Goal: Communication & Community: Ask a question

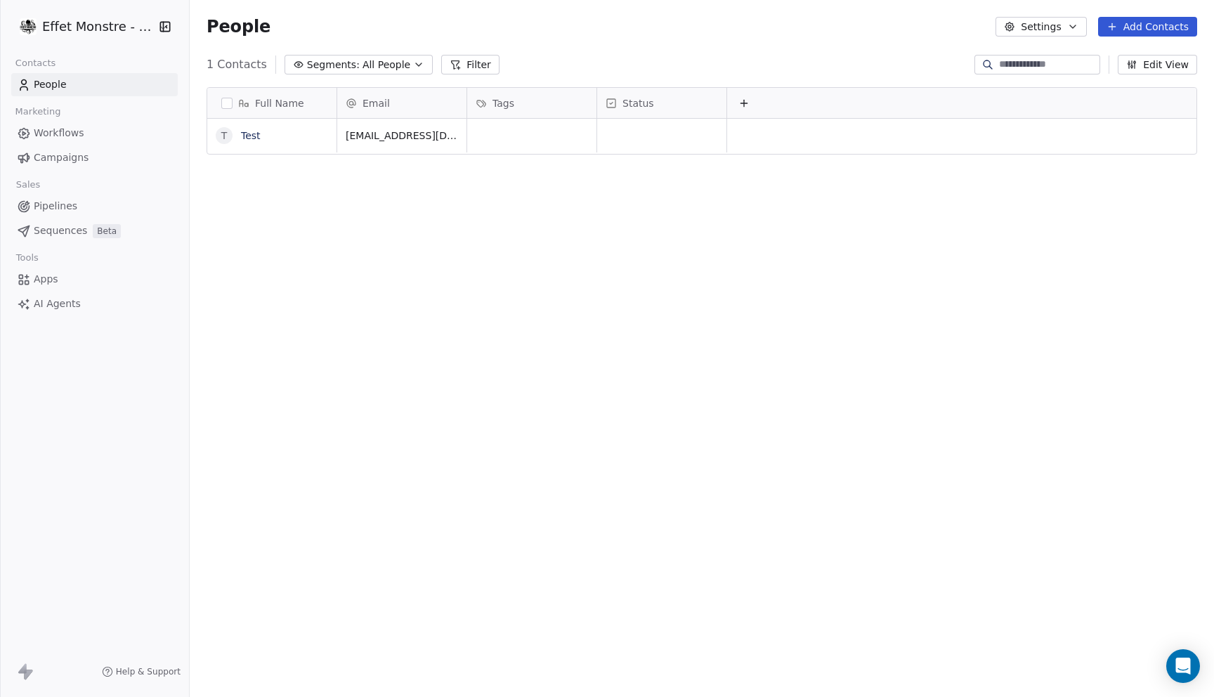
scroll to position [613, 1024]
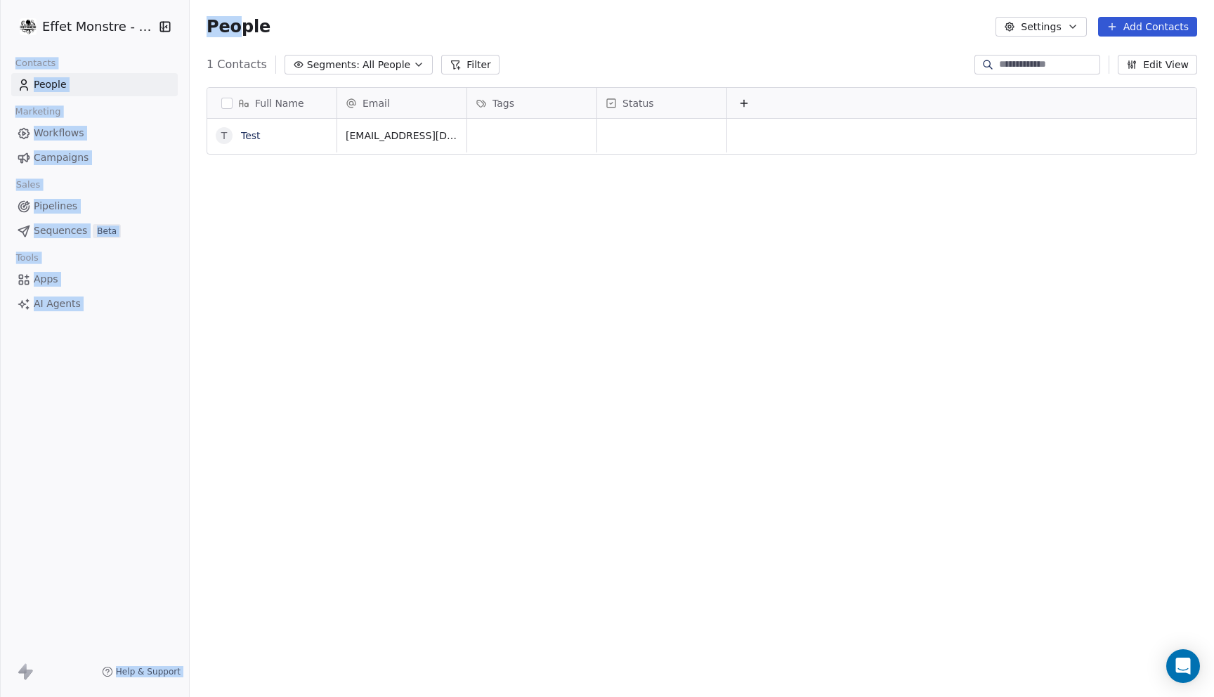
drag, startPoint x: 188, startPoint y: 20, endPoint x: 251, endPoint y: 25, distance: 63.5
click at [251, 25] on div "Effet Monstre - Test Contacts People Marketing Workflows Campaigns Sales Pipeli…" at bounding box center [607, 348] width 1214 height 697
click at [112, 29] on html "Effet Monstre - Test Contacts People Marketing Workflows Campaigns Sales Pipeli…" at bounding box center [607, 348] width 1214 height 697
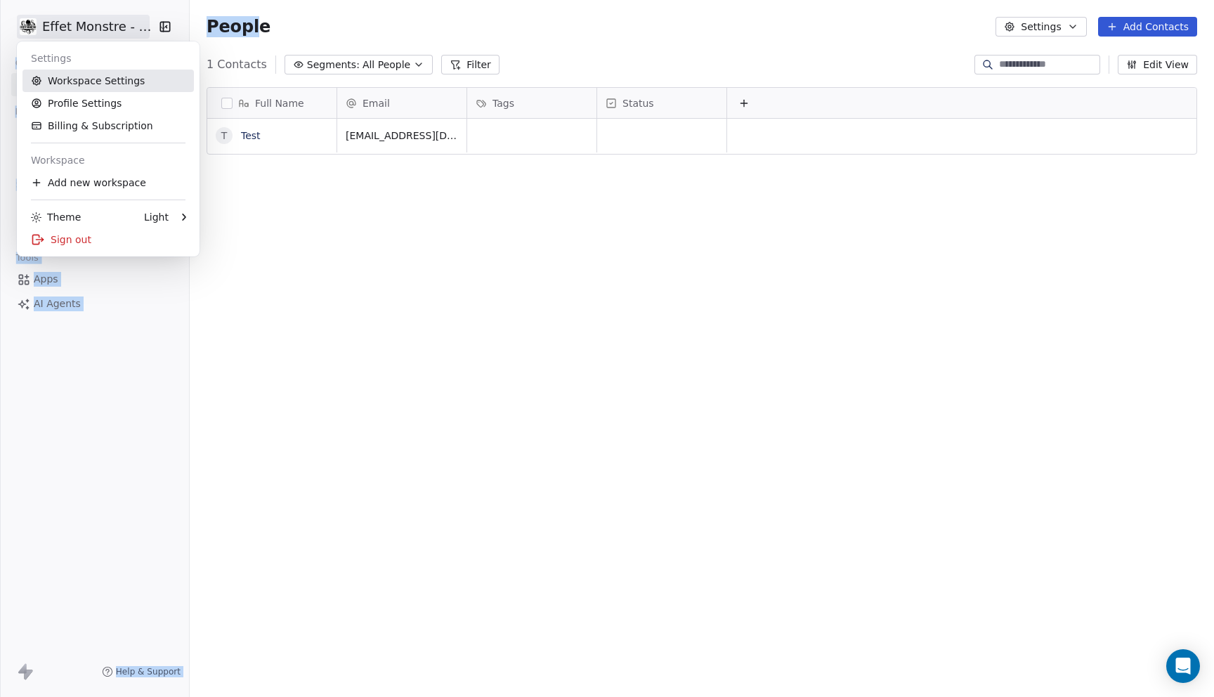
click at [97, 81] on link "Workspace Settings" at bounding box center [107, 81] width 171 height 22
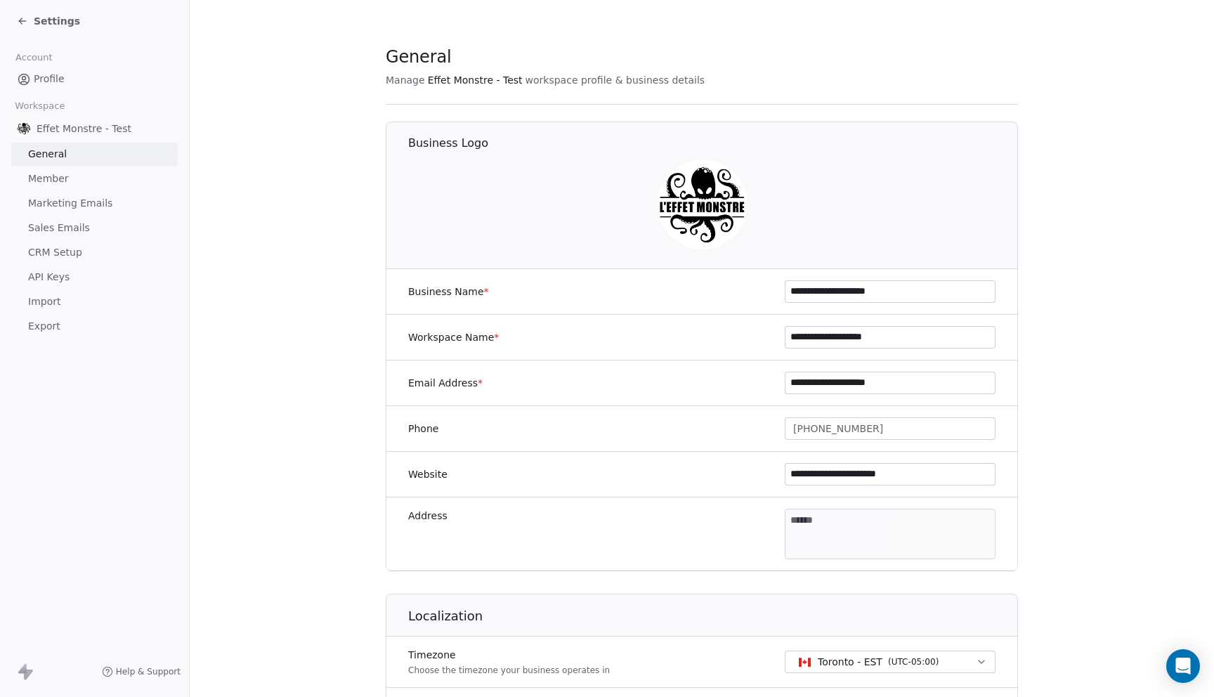
click at [21, 34] on div "Settings" at bounding box center [94, 21] width 189 height 42
click at [21, 30] on div "Settings" at bounding box center [97, 21] width 161 height 20
click at [20, 18] on icon at bounding box center [22, 20] width 11 height 11
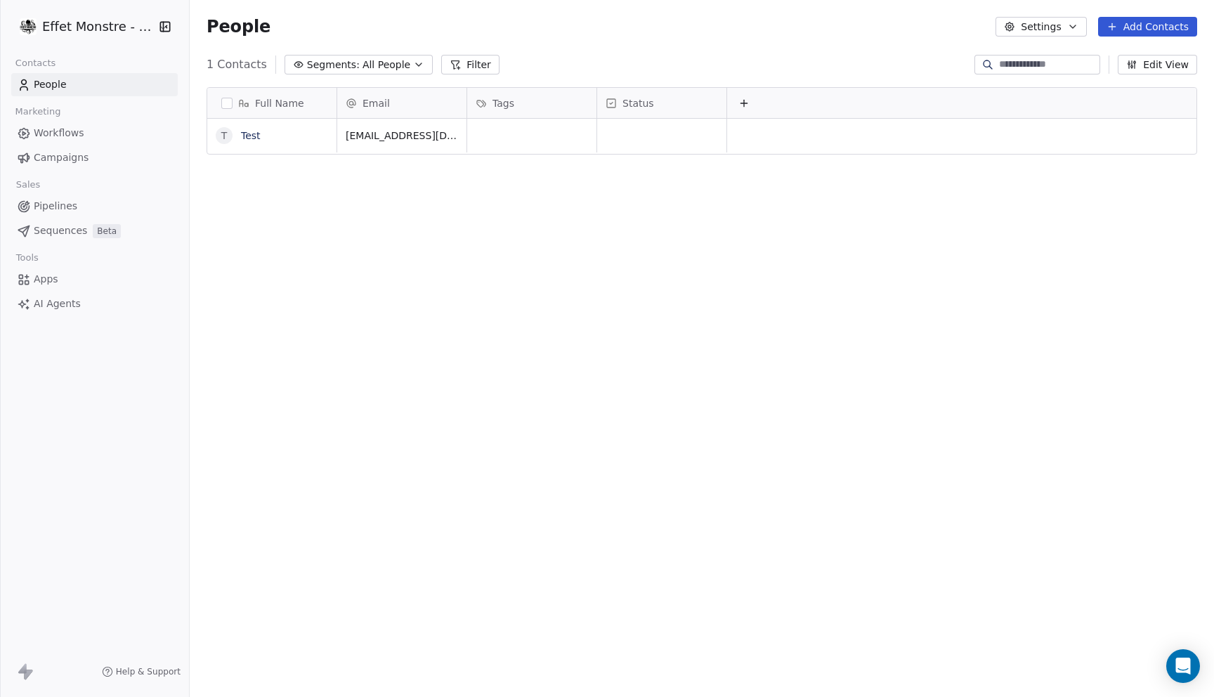
scroll to position [613, 1024]
click at [57, 195] on link "Pipelines" at bounding box center [94, 206] width 166 height 23
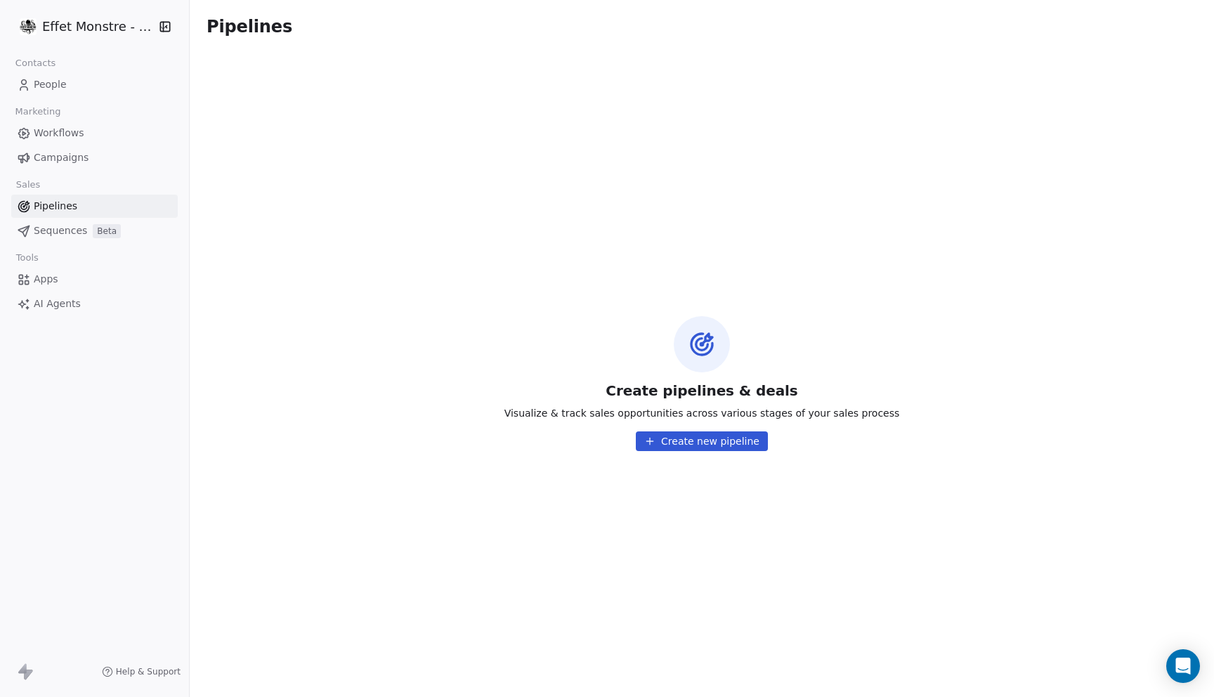
click at [56, 229] on span "Sequences" at bounding box center [60, 230] width 53 height 15
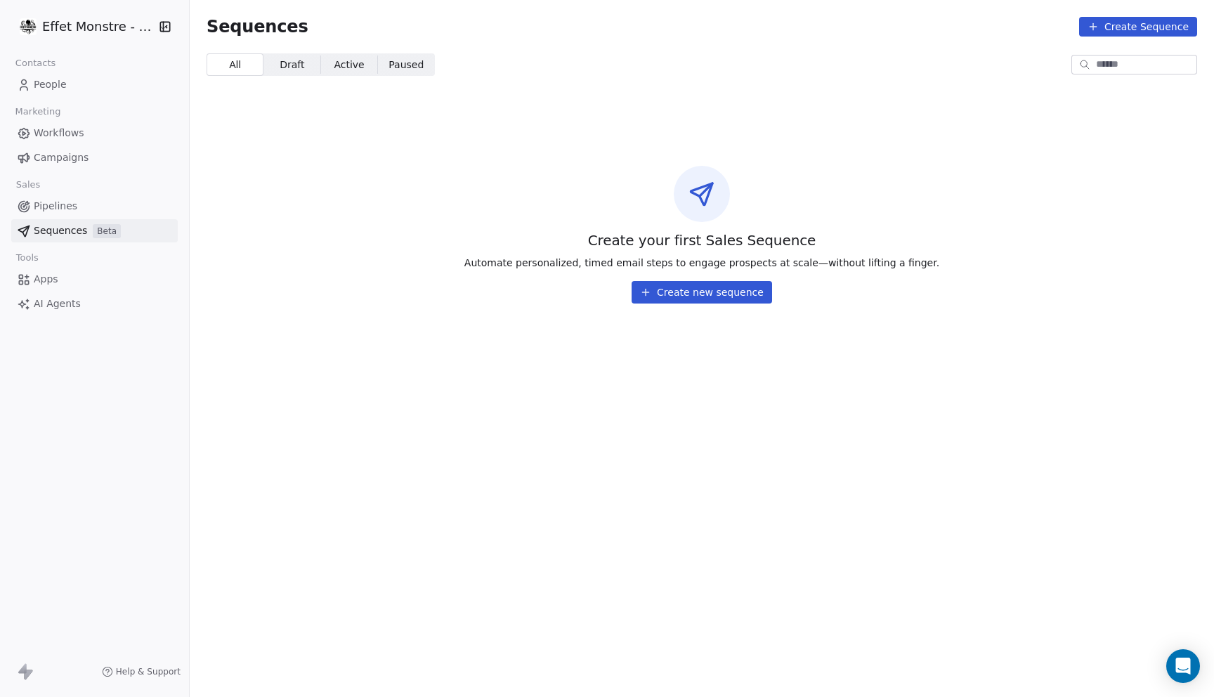
click at [62, 311] on link "AI Agents" at bounding box center [94, 303] width 166 height 23
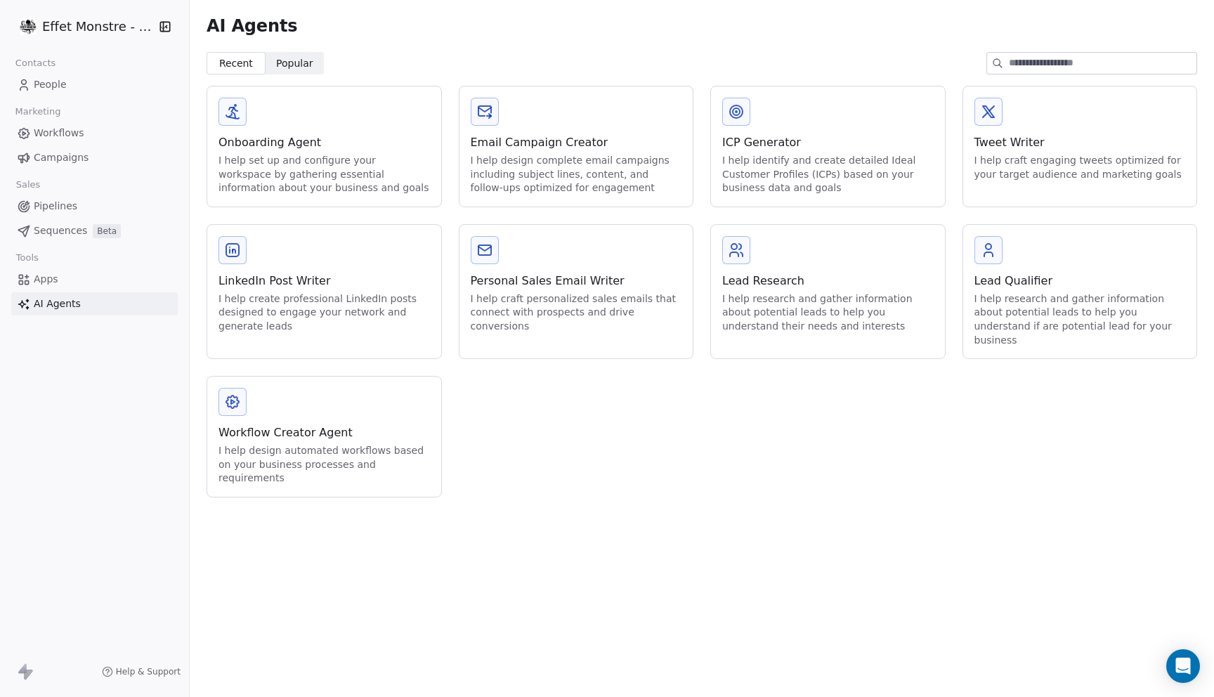
click at [58, 290] on link "Apps" at bounding box center [94, 279] width 166 height 23
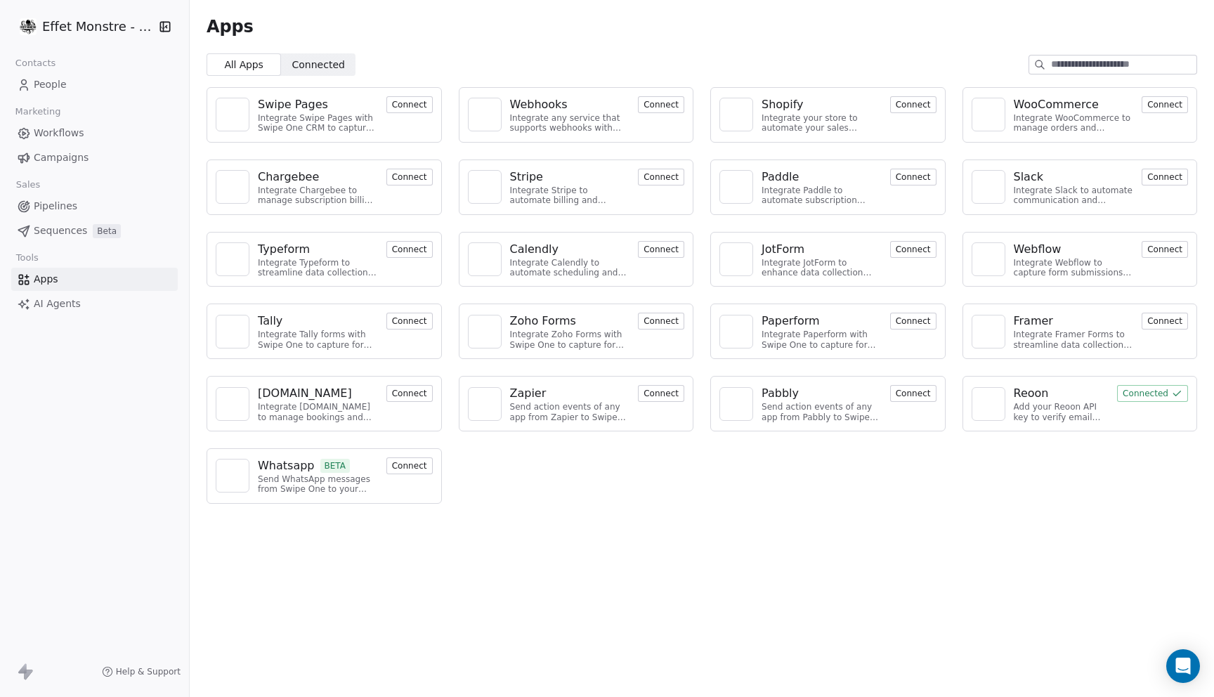
click at [82, 137] on link "Workflows" at bounding box center [94, 133] width 166 height 23
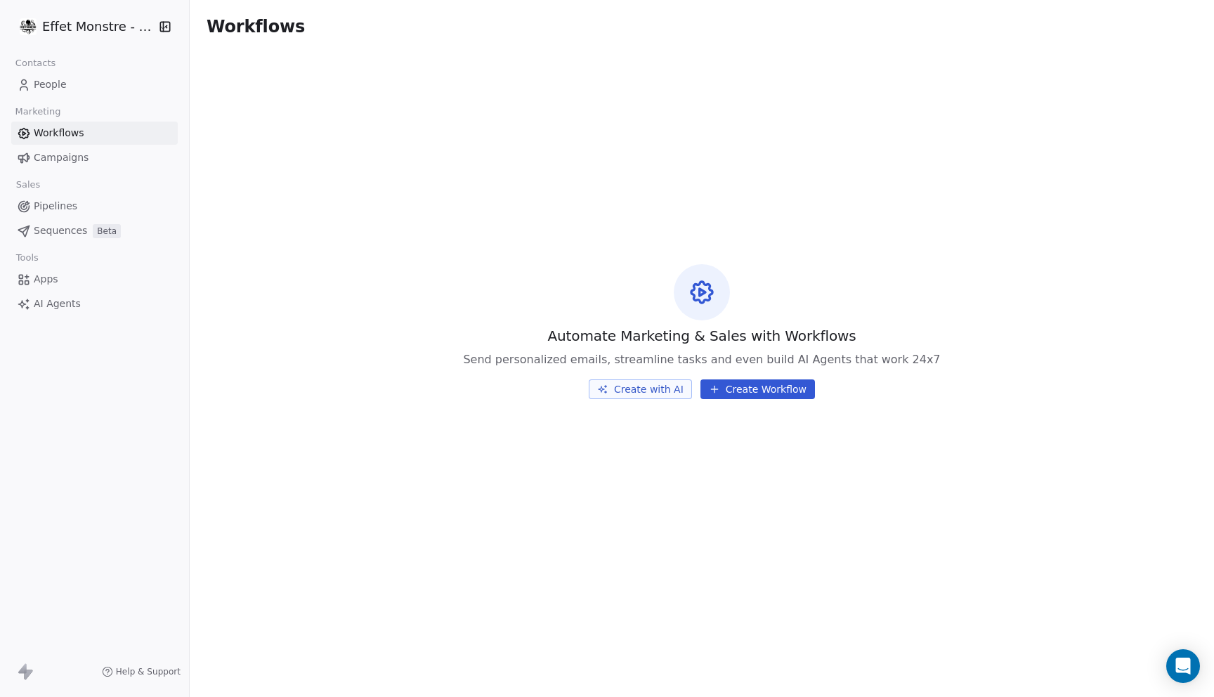
click at [64, 86] on span "People" at bounding box center [50, 84] width 33 height 15
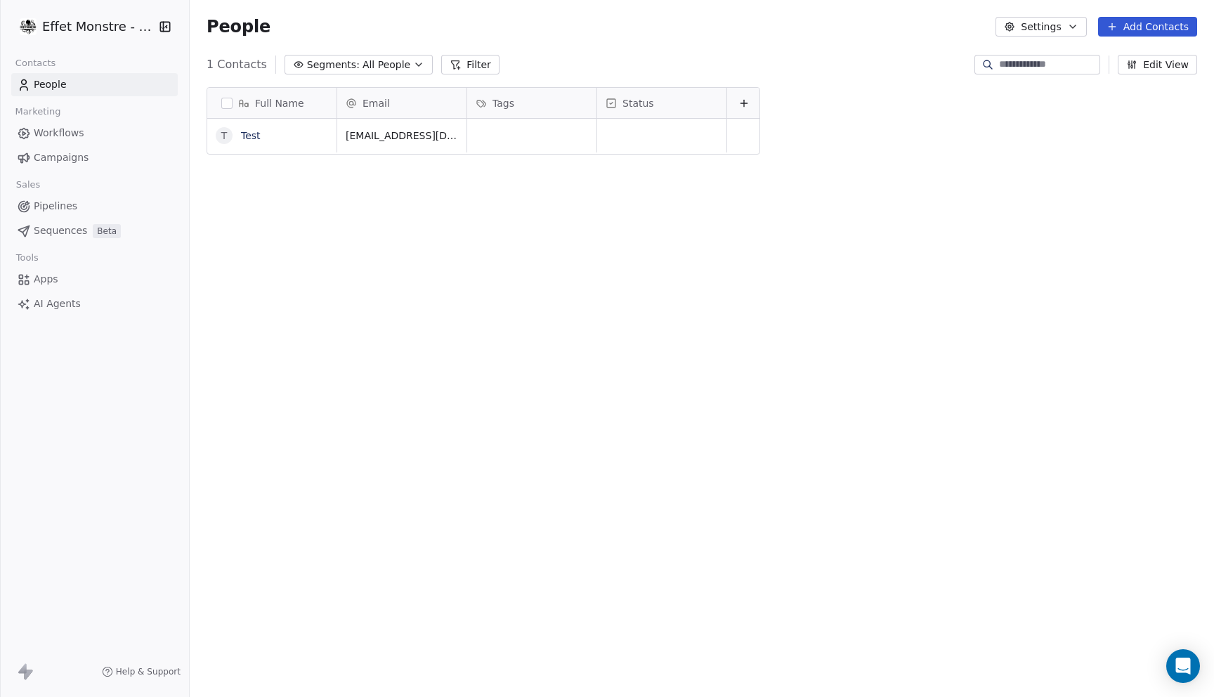
scroll to position [613, 1024]
click at [77, 227] on span "Sequences" at bounding box center [60, 230] width 53 height 15
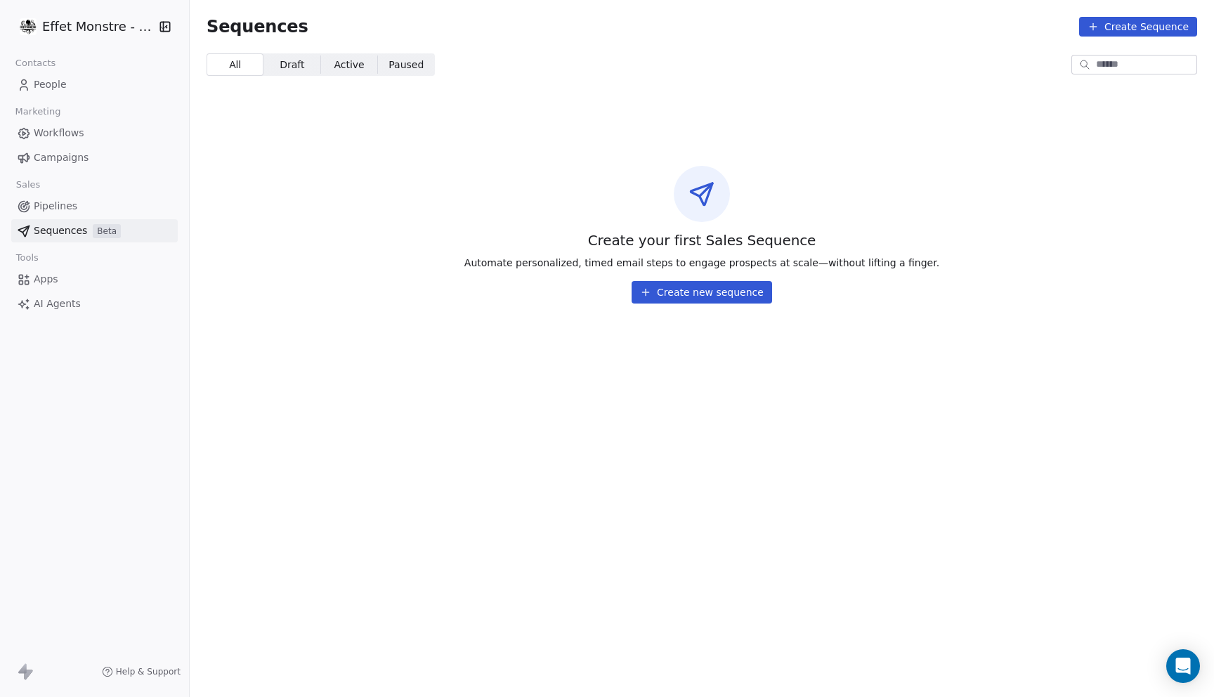
click at [71, 130] on span "Workflows" at bounding box center [59, 133] width 51 height 15
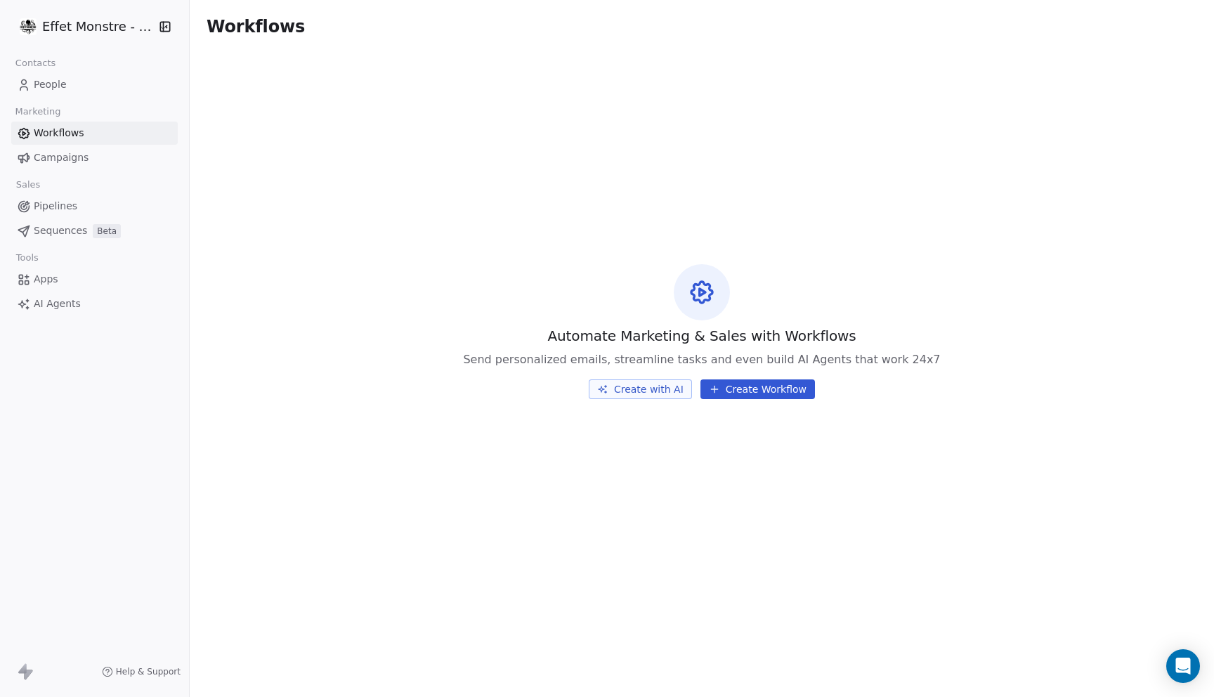
click at [71, 153] on span "Campaigns" at bounding box center [61, 157] width 55 height 15
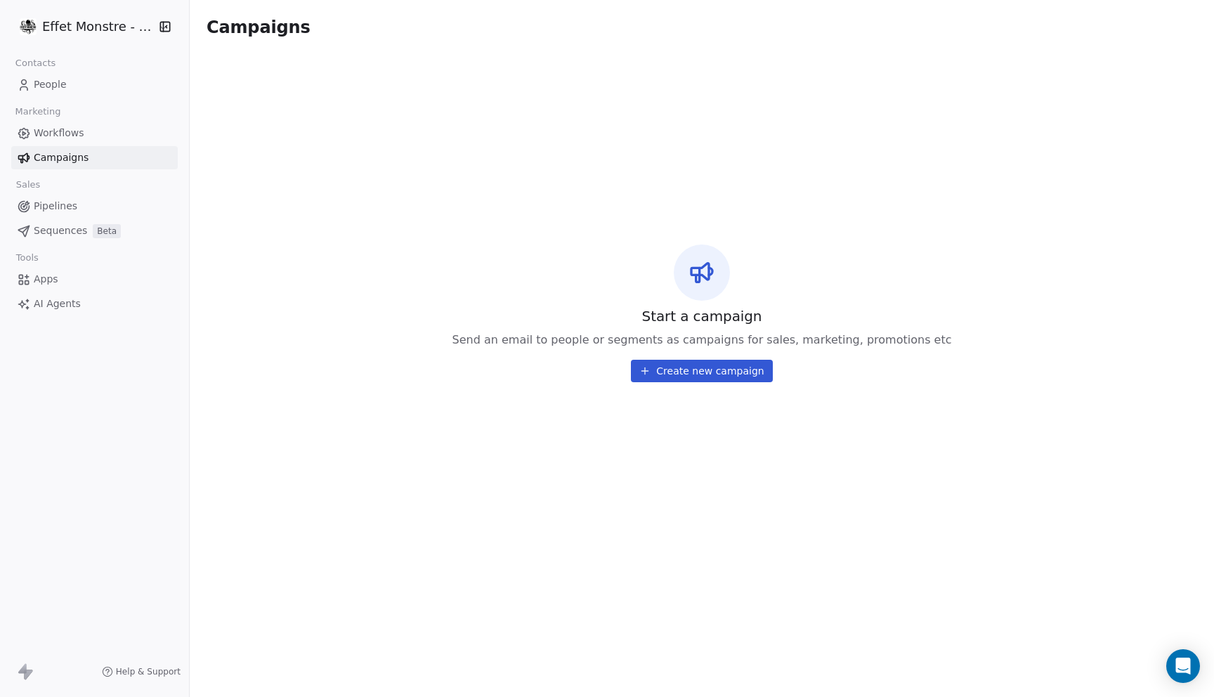
click at [86, 84] on link "People" at bounding box center [94, 84] width 166 height 23
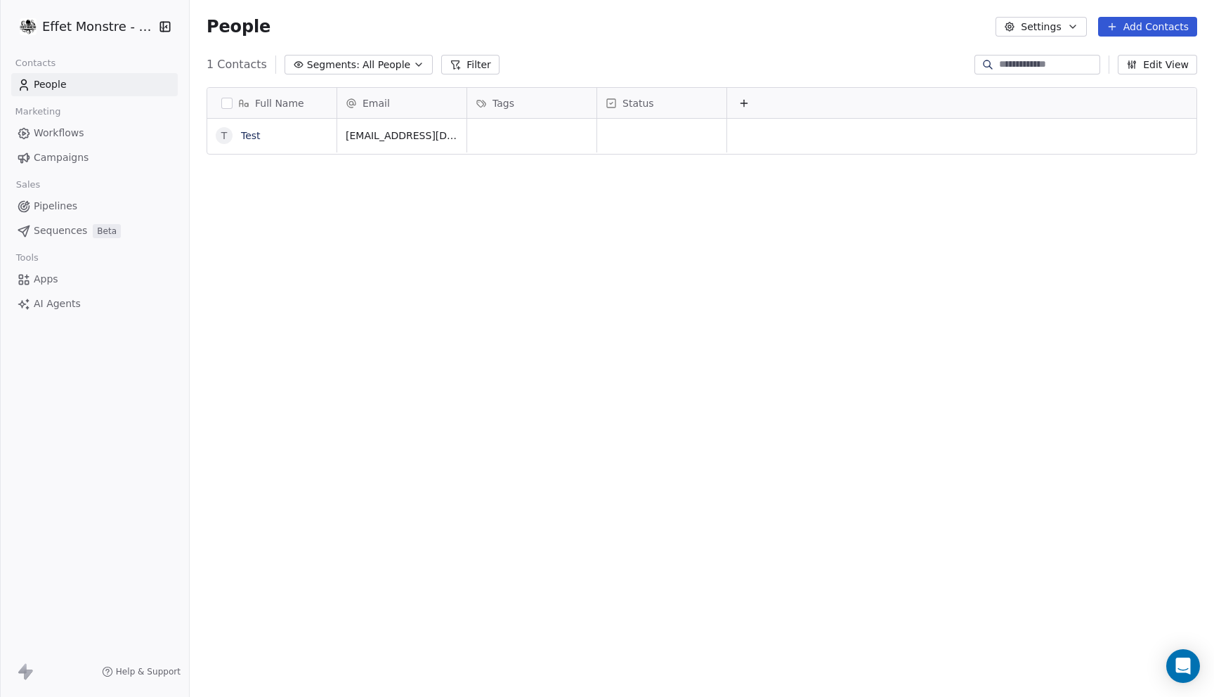
scroll to position [613, 1024]
click at [246, 131] on link "Test" at bounding box center [251, 135] width 20 height 11
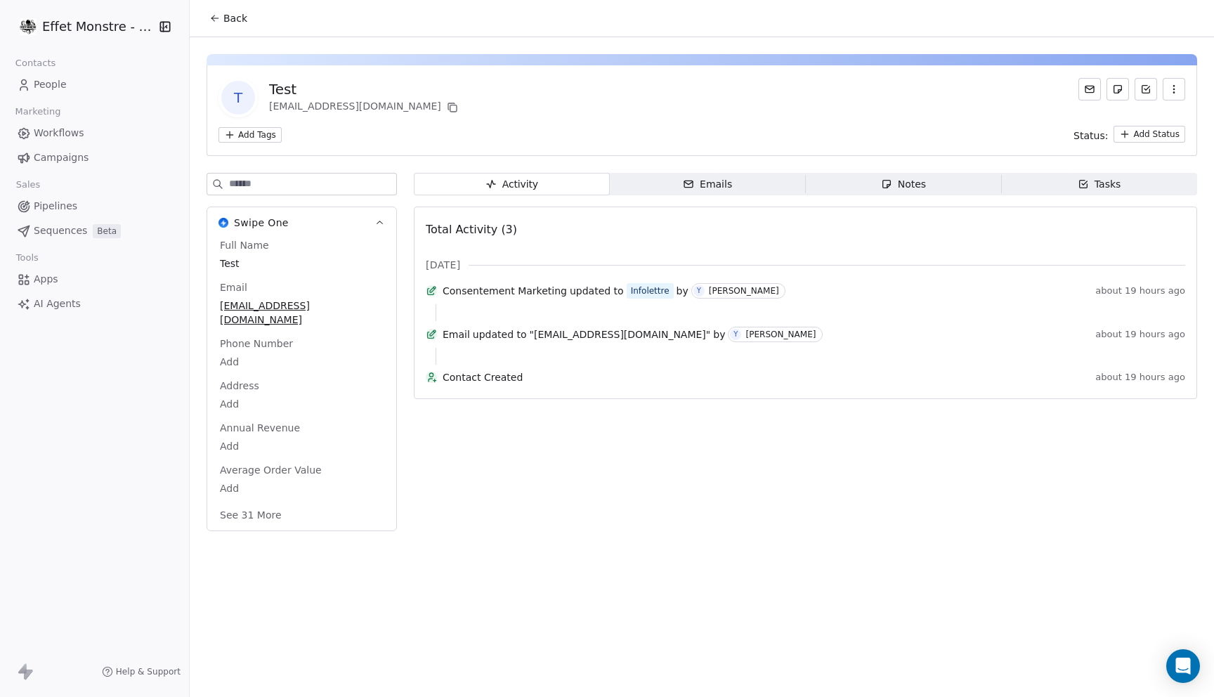
drag, startPoint x: 274, startPoint y: 509, endPoint x: 329, endPoint y: 440, distance: 88.5
click at [329, 438] on div "Full Name Test Email [EMAIL_ADDRESS][DOMAIN_NAME] Phone Number Add Address Add …" at bounding box center [301, 381] width 169 height 287
click at [249, 507] on button "See 31 More" at bounding box center [250, 514] width 79 height 25
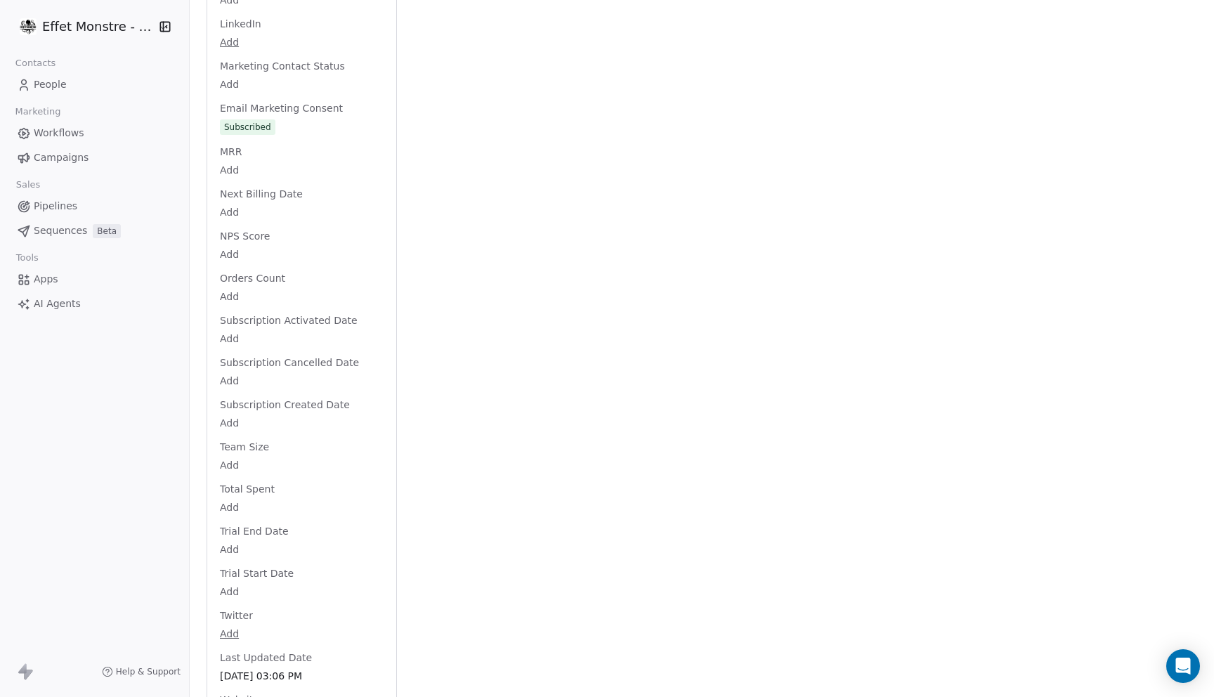
scroll to position [1111, 0]
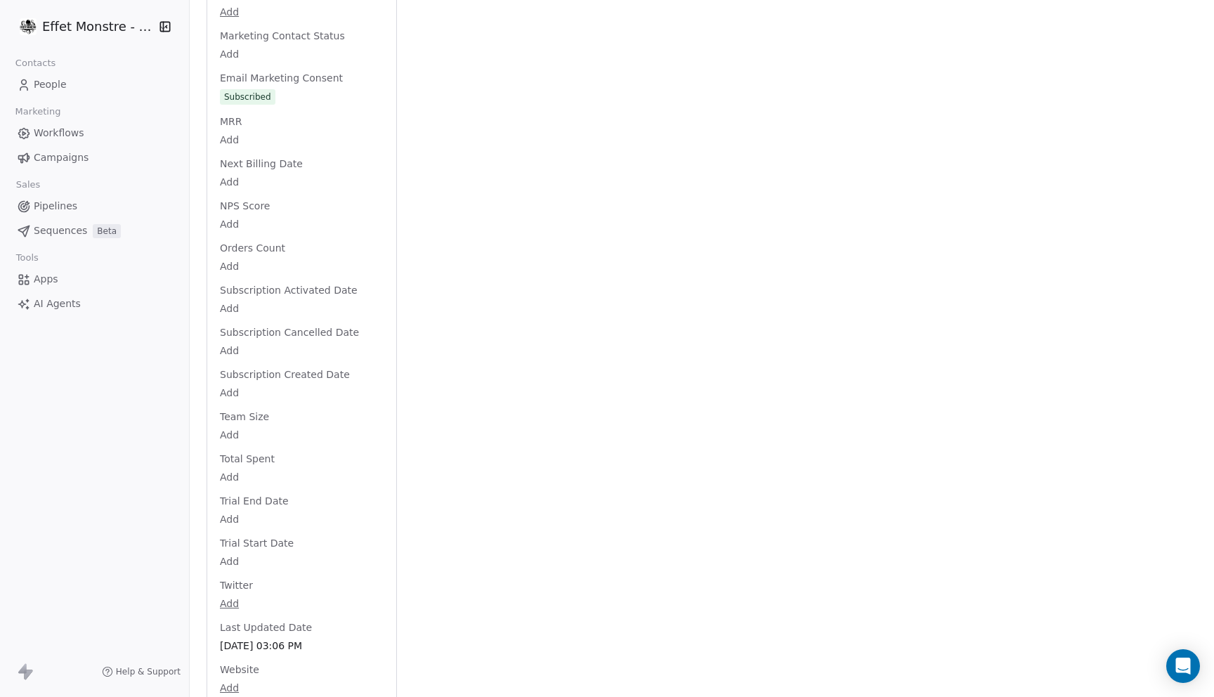
click at [298, 71] on div "Email Marketing Consent Subscribed" at bounding box center [301, 88] width 169 height 35
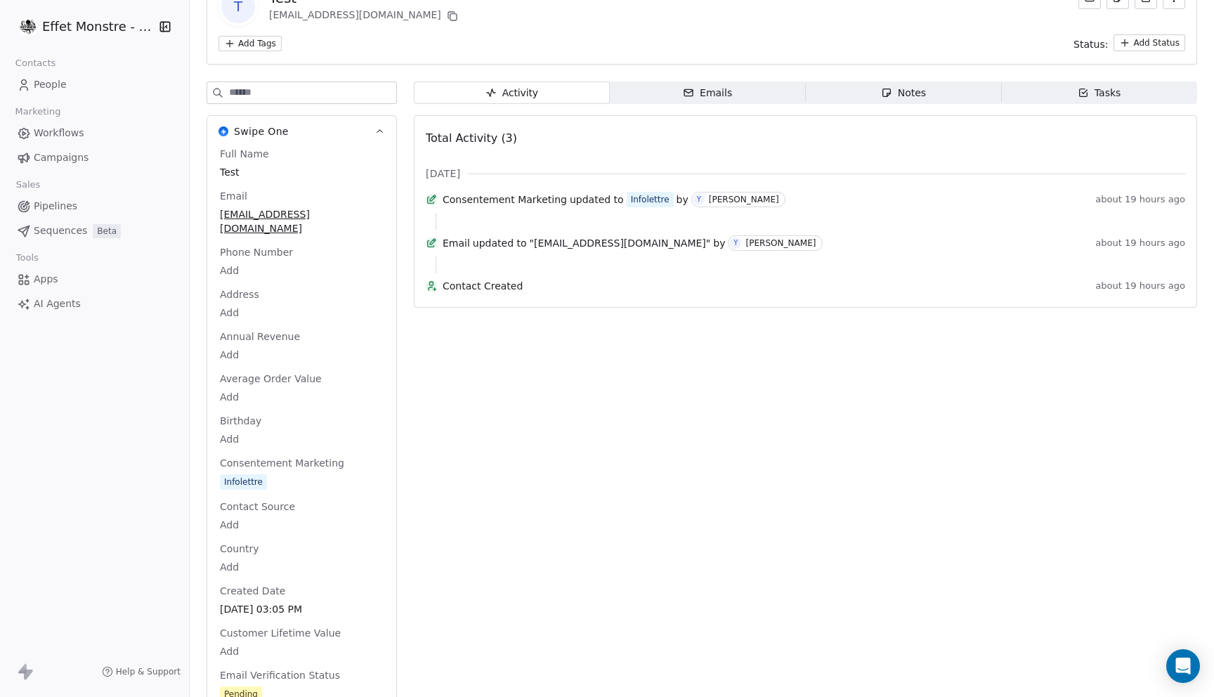
scroll to position [0, 0]
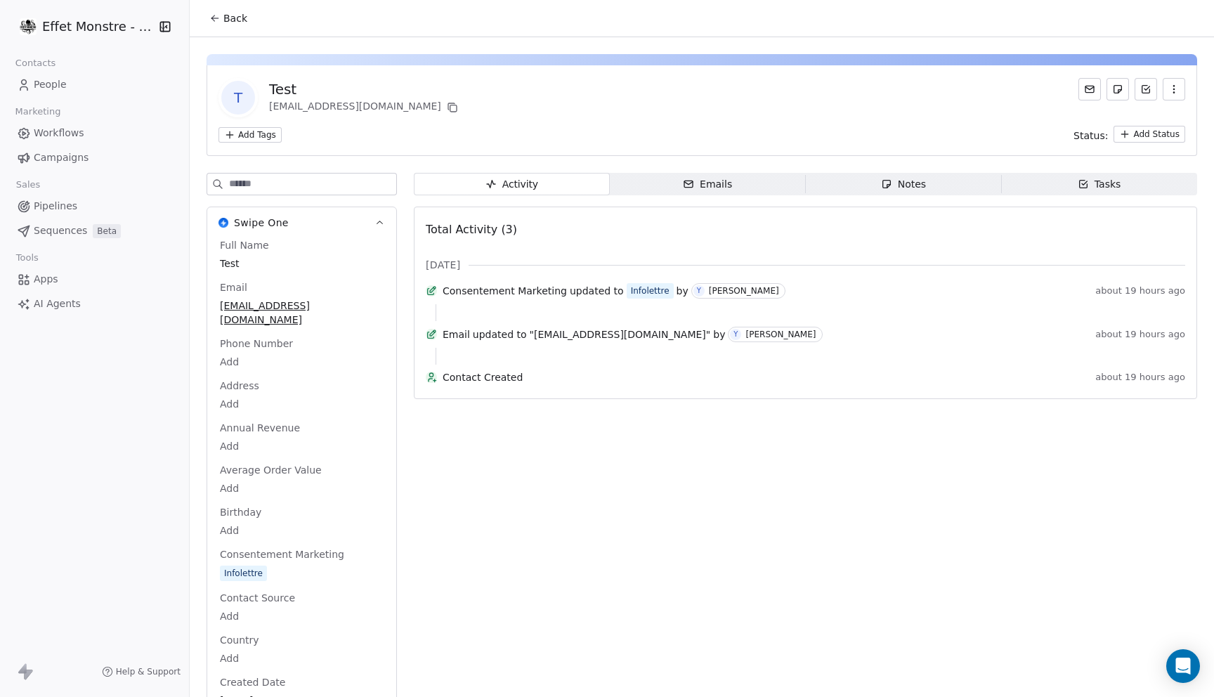
click at [268, 547] on span "Consentement Marketing" at bounding box center [282, 554] width 130 height 14
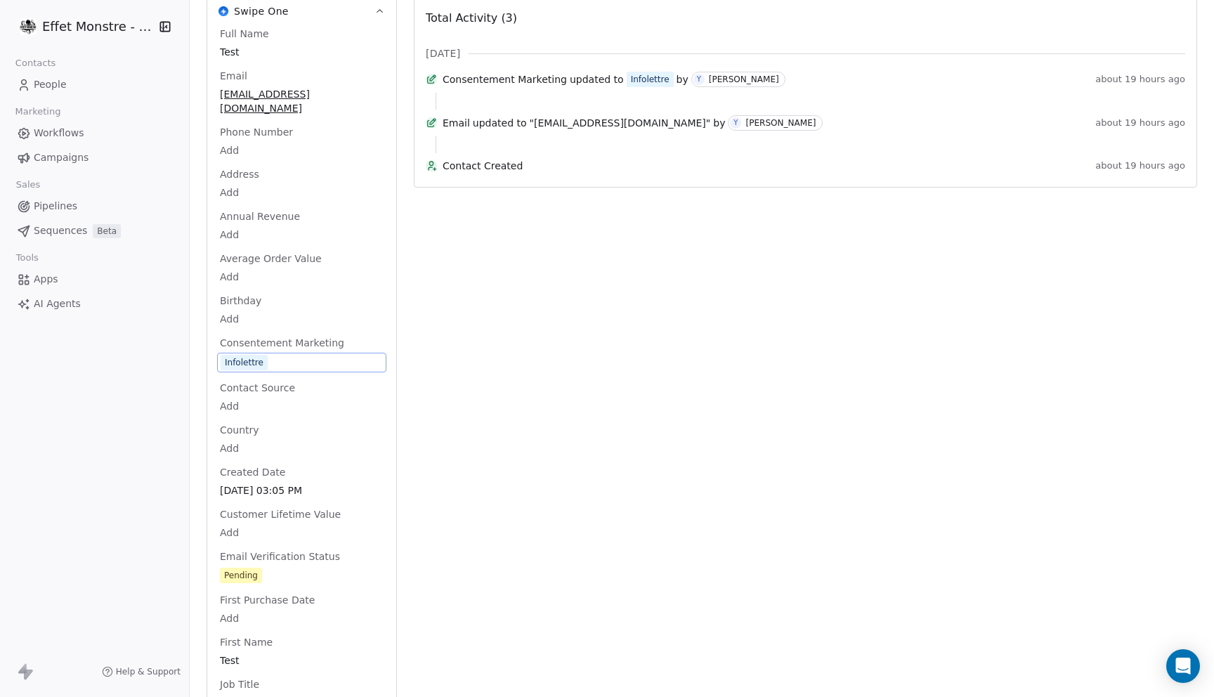
click at [247, 355] on div "Infolettre" at bounding box center [244, 362] width 39 height 14
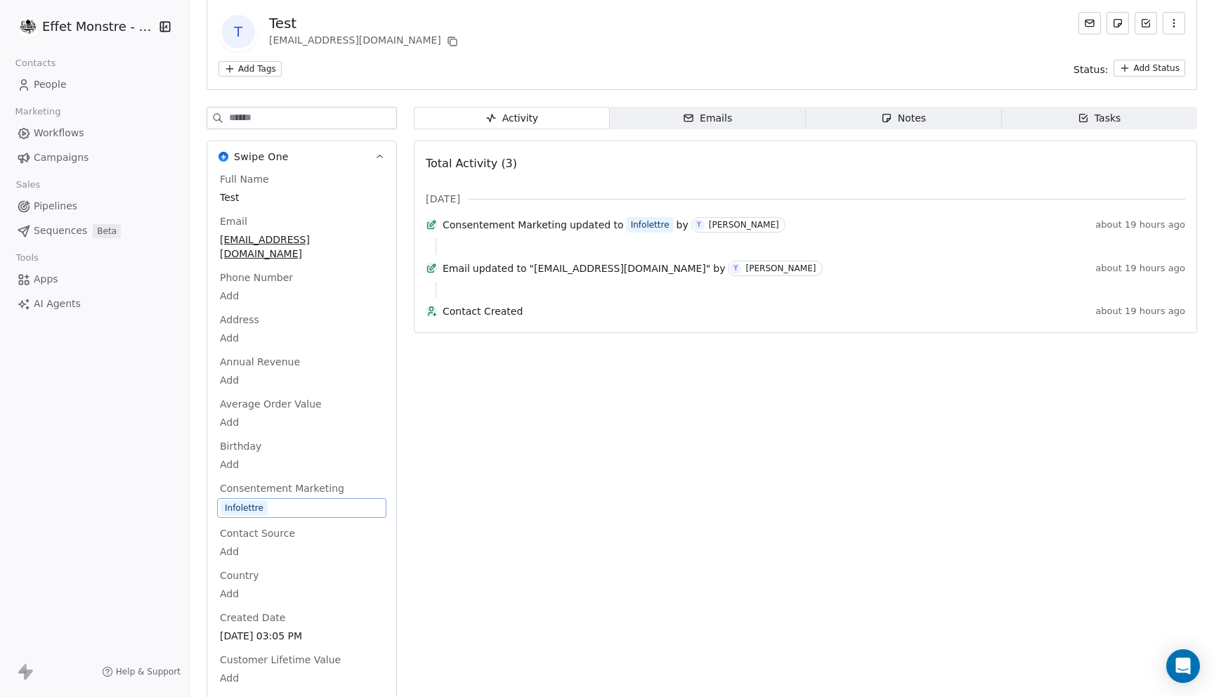
scroll to position [63, 0]
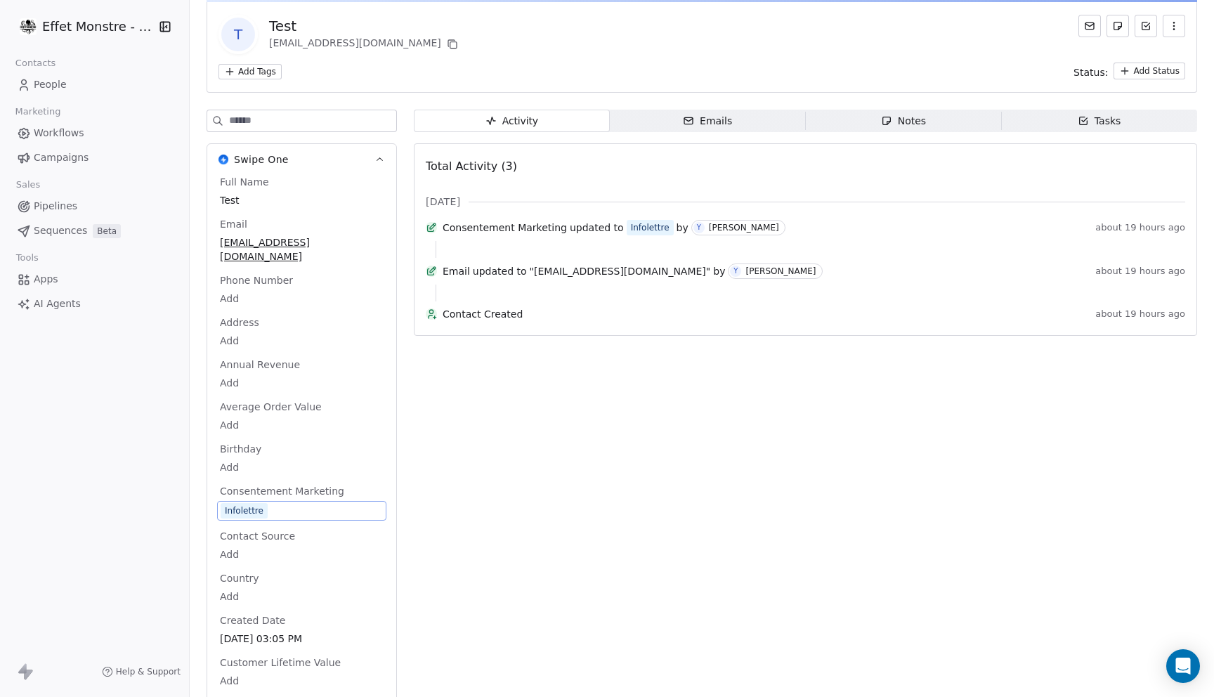
click at [306, 484] on span "Consentement Marketing" at bounding box center [282, 491] width 130 height 14
click at [241, 184] on span "Full Name" at bounding box center [244, 182] width 55 height 14
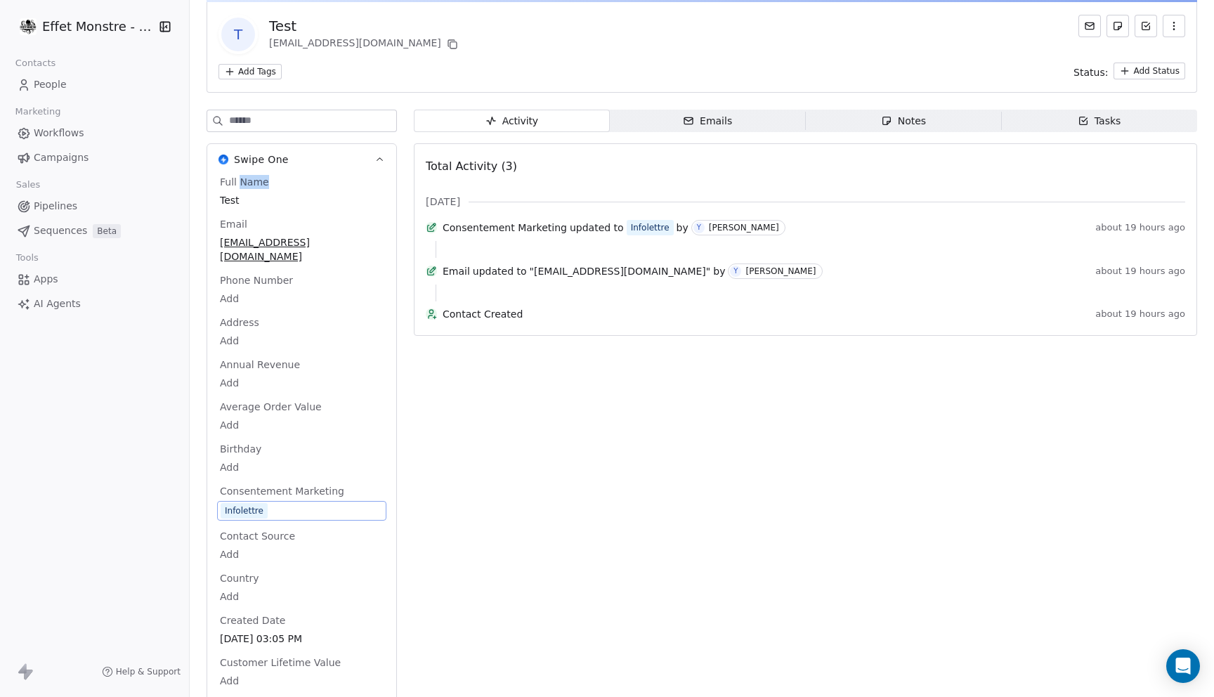
click at [241, 184] on span "Full Name" at bounding box center [244, 182] width 55 height 14
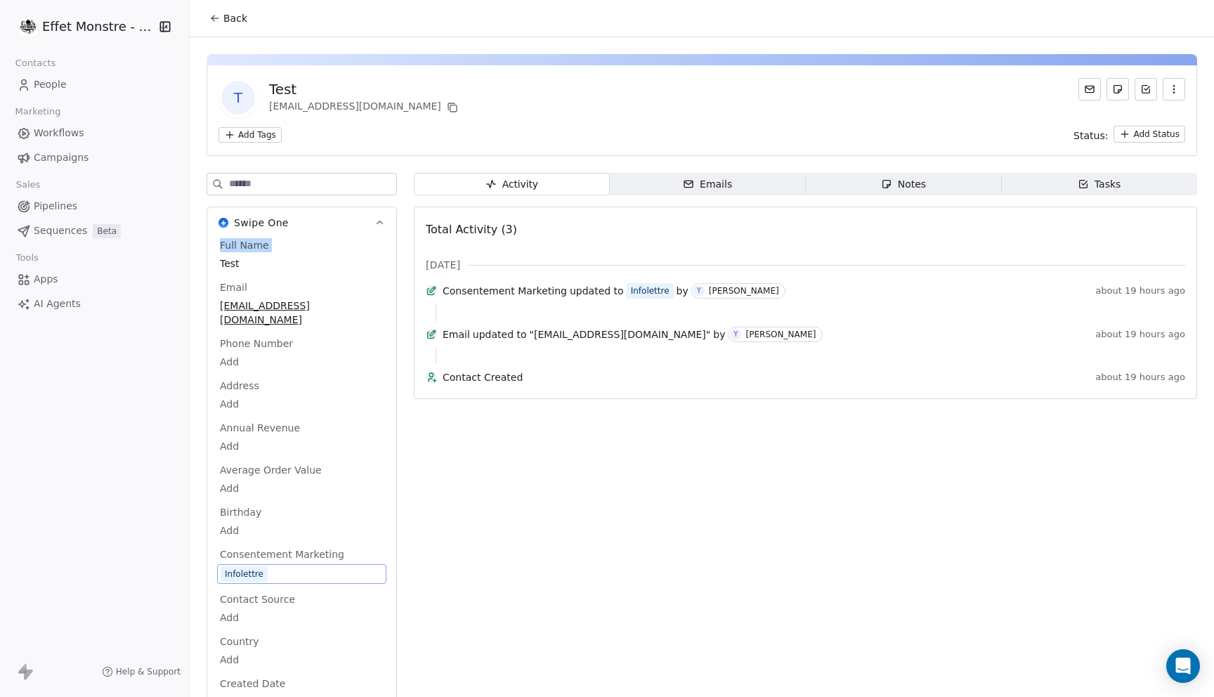
click at [232, 253] on div "Full Name Test" at bounding box center [301, 255] width 169 height 35
click at [232, 284] on span "Email" at bounding box center [233, 289] width 33 height 14
click at [232, 339] on div "Phone Number Add" at bounding box center [301, 355] width 169 height 34
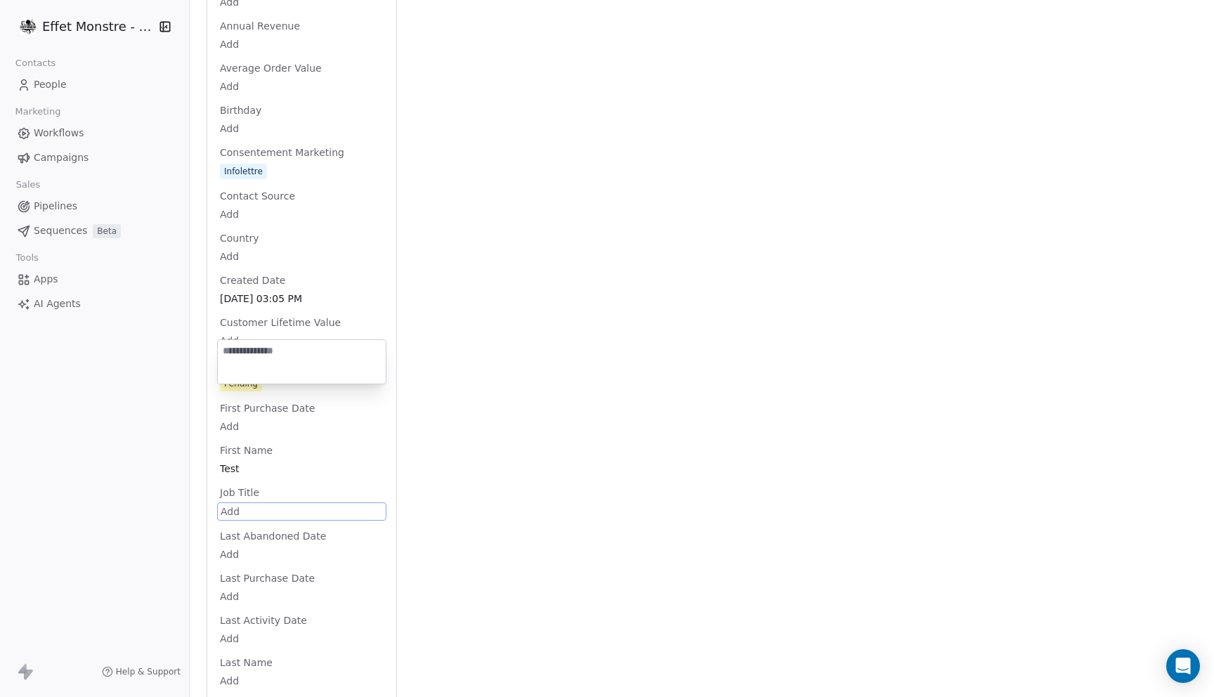
scroll to position [551, 0]
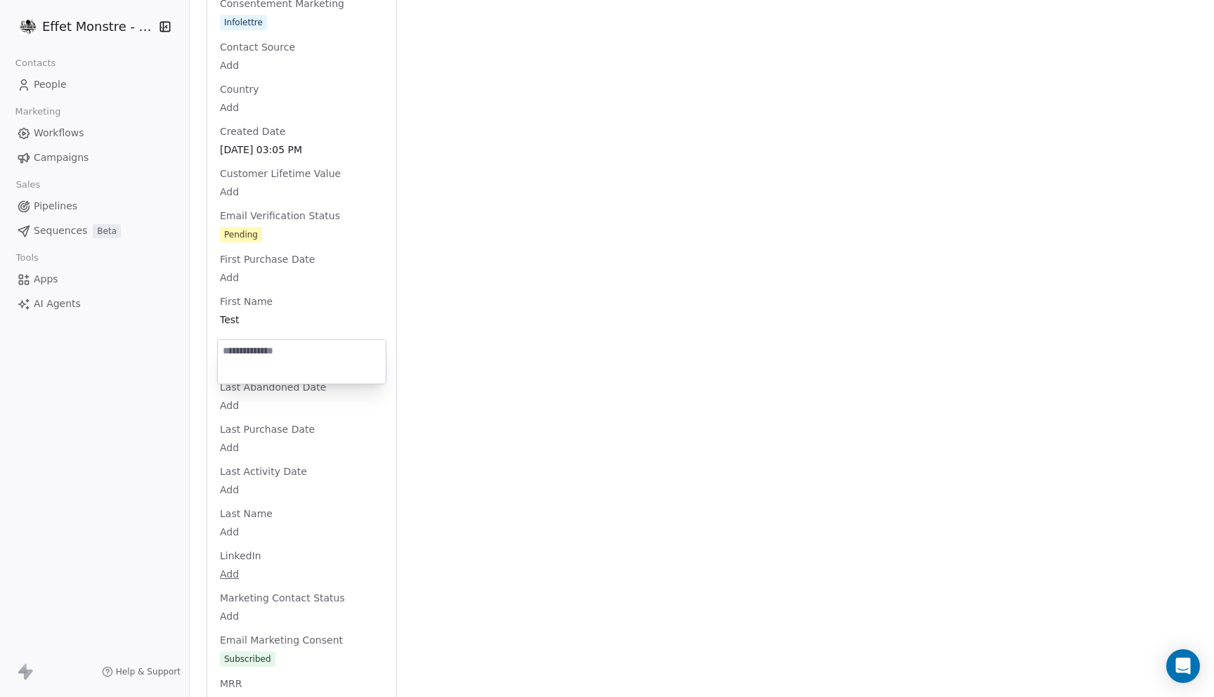
drag, startPoint x: 282, startPoint y: 503, endPoint x: 242, endPoint y: 412, distance: 99.7
click at [242, 412] on html "Effet Monstre - Test Contacts People Marketing Workflows Campaigns Sales Pipeli…" at bounding box center [607, 348] width 1214 height 697
click at [448, 473] on html "Effet Monstre - Test Contacts People Marketing Workflows Campaigns Sales Pipeli…" at bounding box center [607, 348] width 1214 height 697
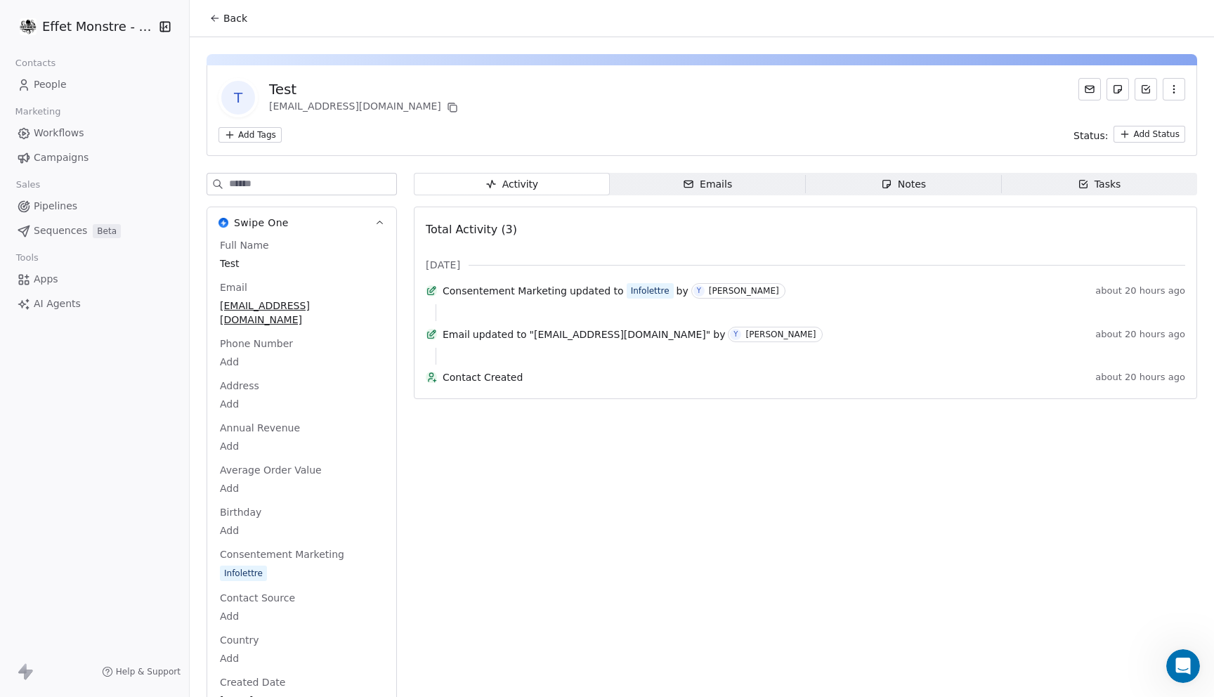
scroll to position [0, 0]
click at [1179, 657] on icon "Open Intercom Messenger" at bounding box center [1180, 663] width 23 height 23
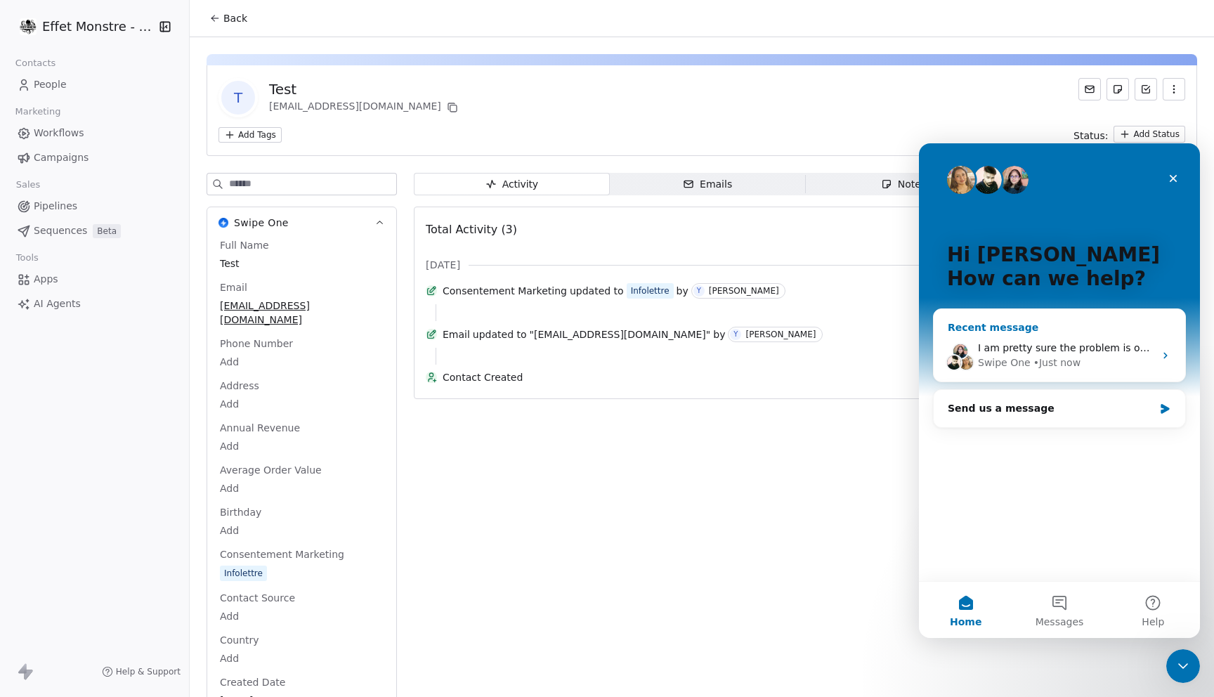
click at [1075, 355] on div "• Just now" at bounding box center [1056, 362] width 47 height 15
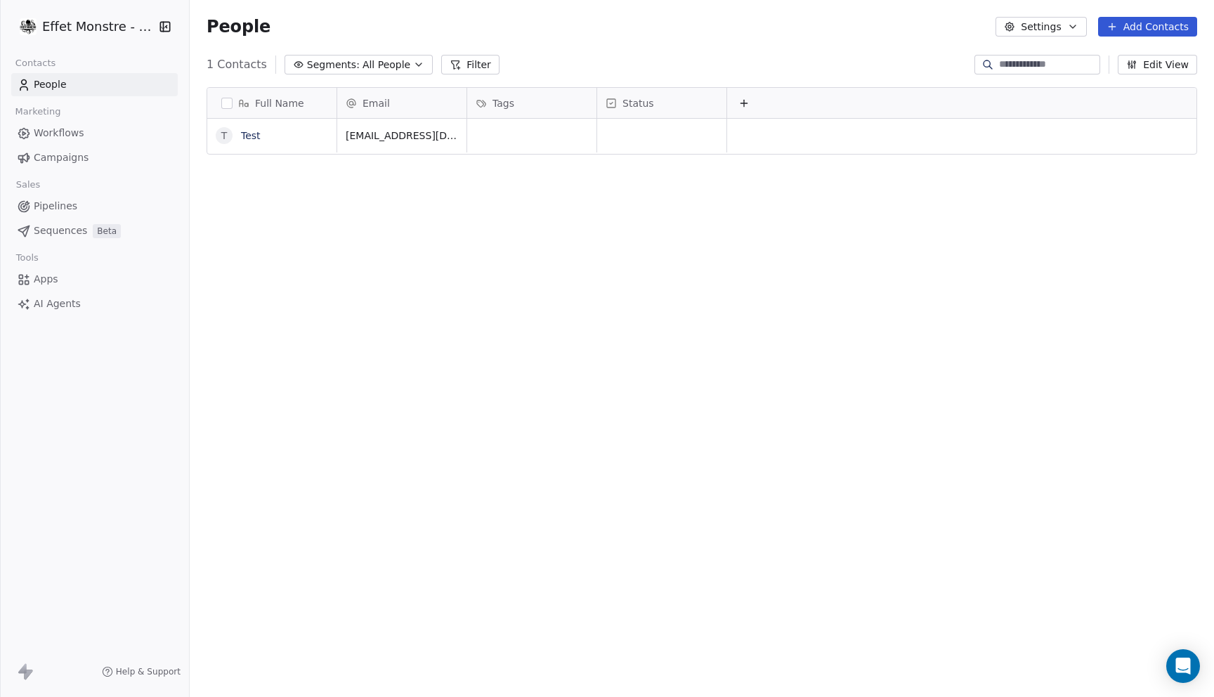
scroll to position [613, 1024]
click at [131, 668] on span "Help & Support" at bounding box center [148, 671] width 65 height 11
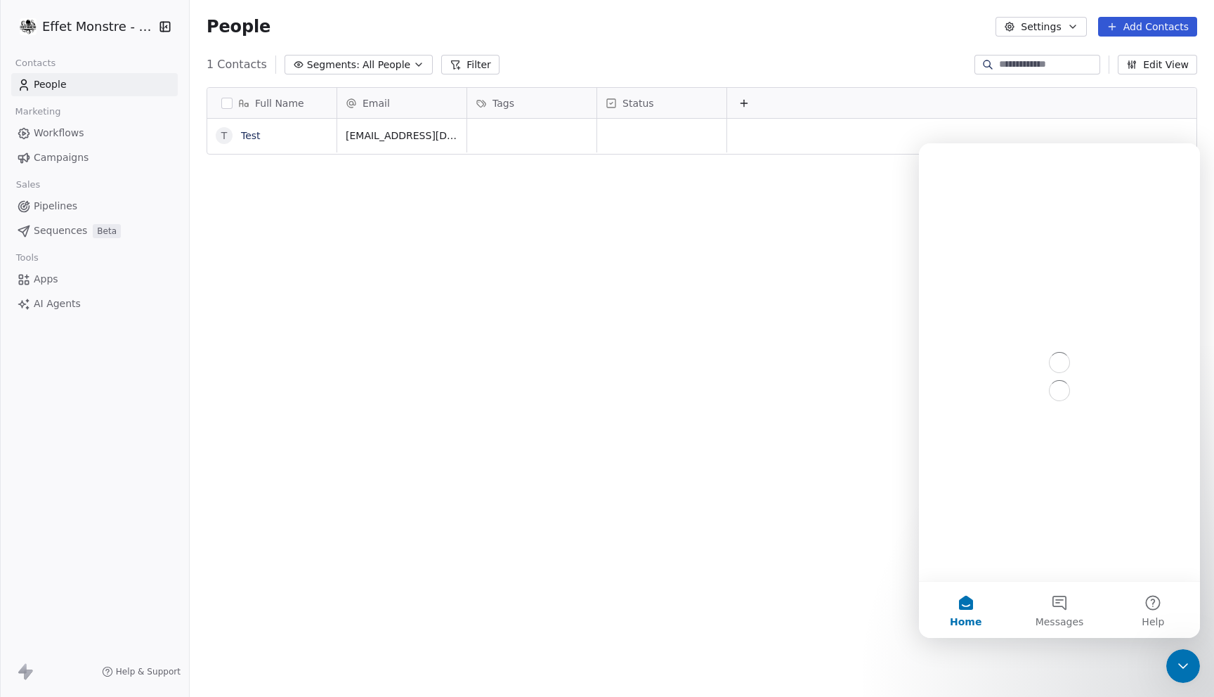
scroll to position [0, 0]
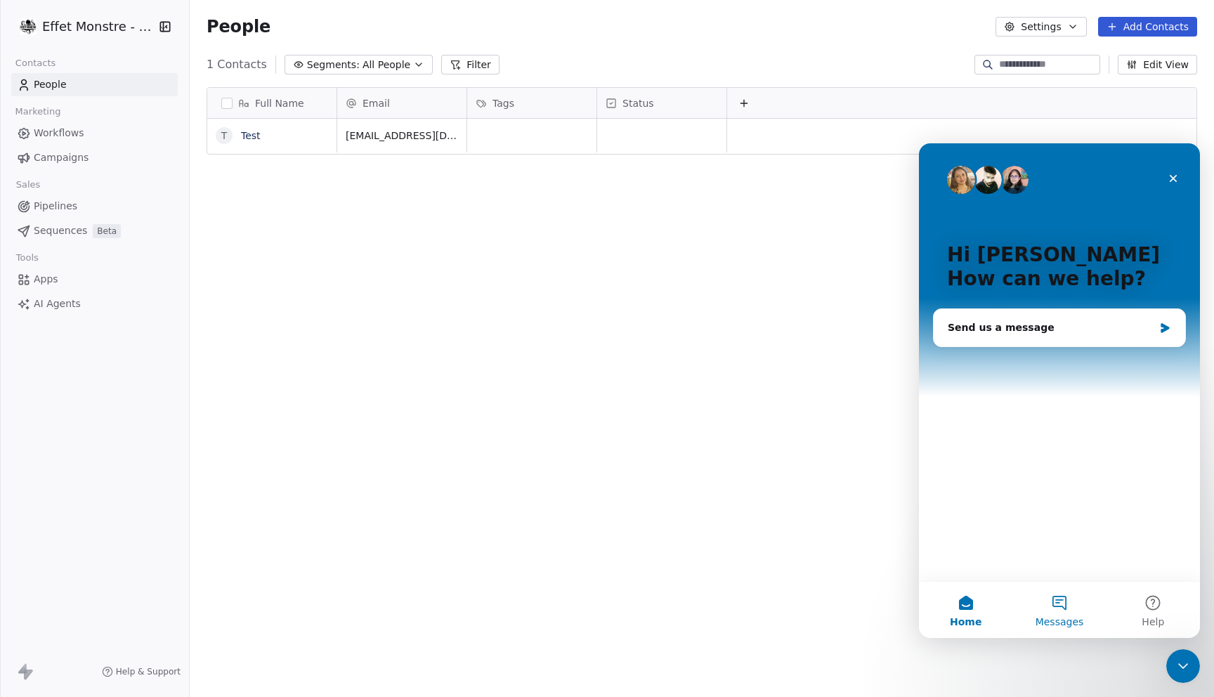
click at [1068, 591] on button "Messages" at bounding box center [1058, 610] width 93 height 56
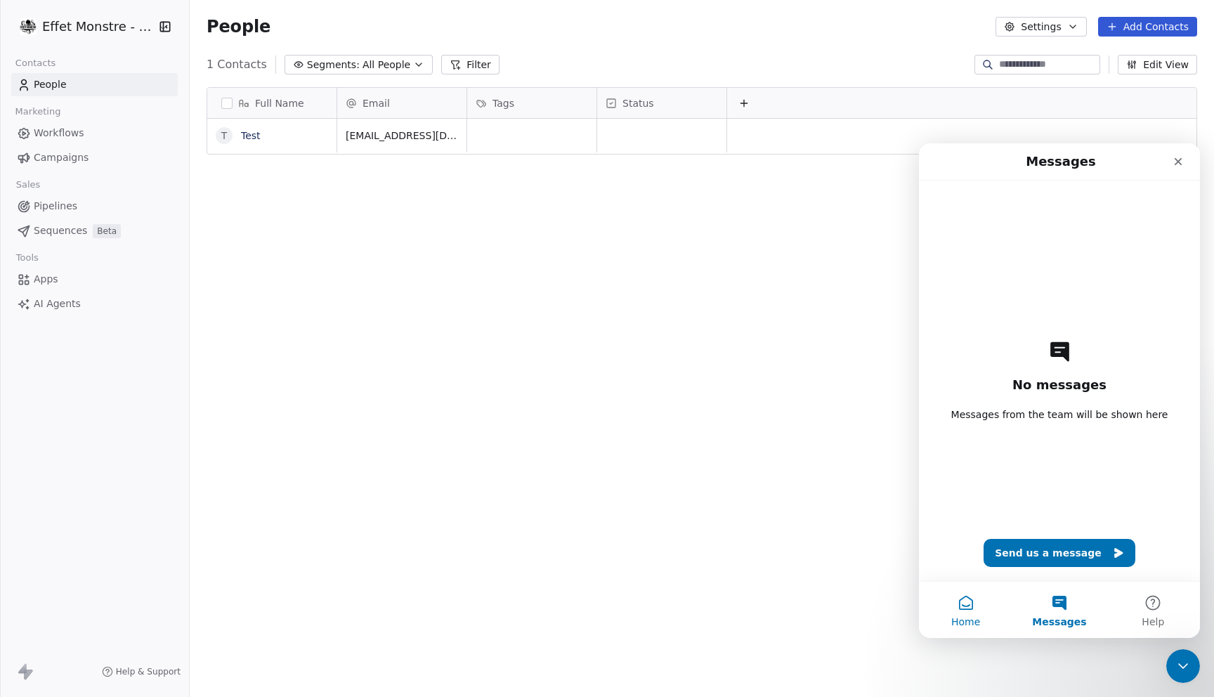
click at [948, 626] on button "Home" at bounding box center [965, 610] width 93 height 56
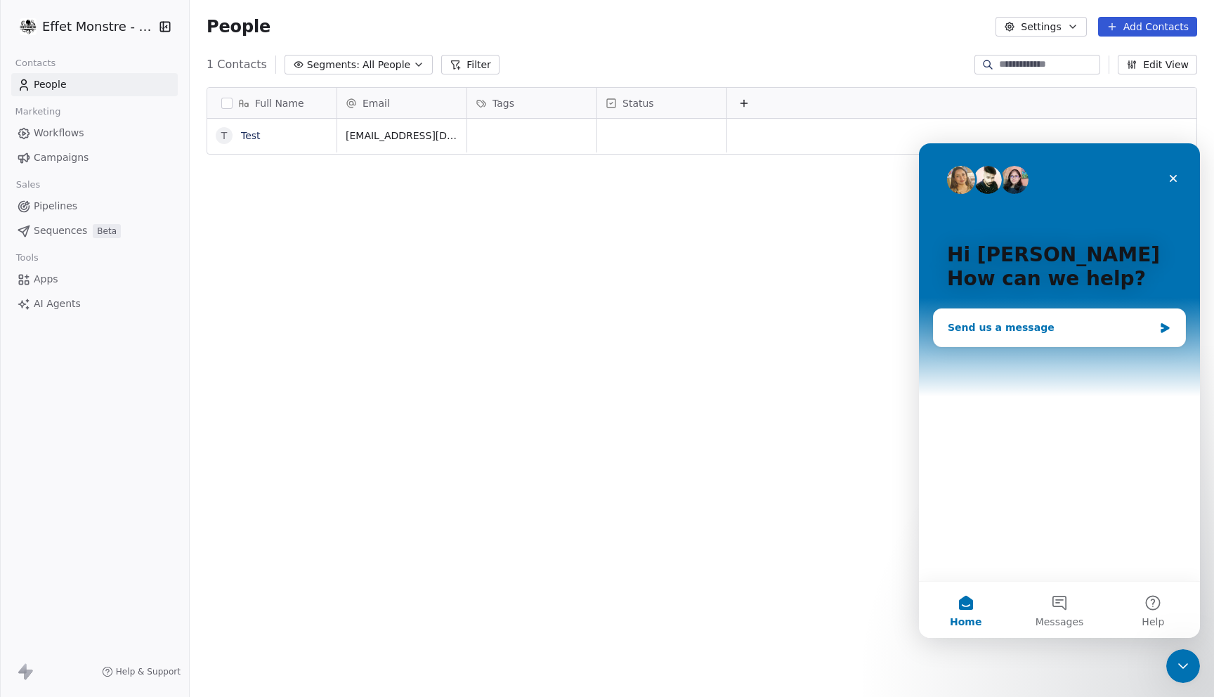
click at [1047, 329] on div "Send us a message" at bounding box center [1050, 327] width 206 height 15
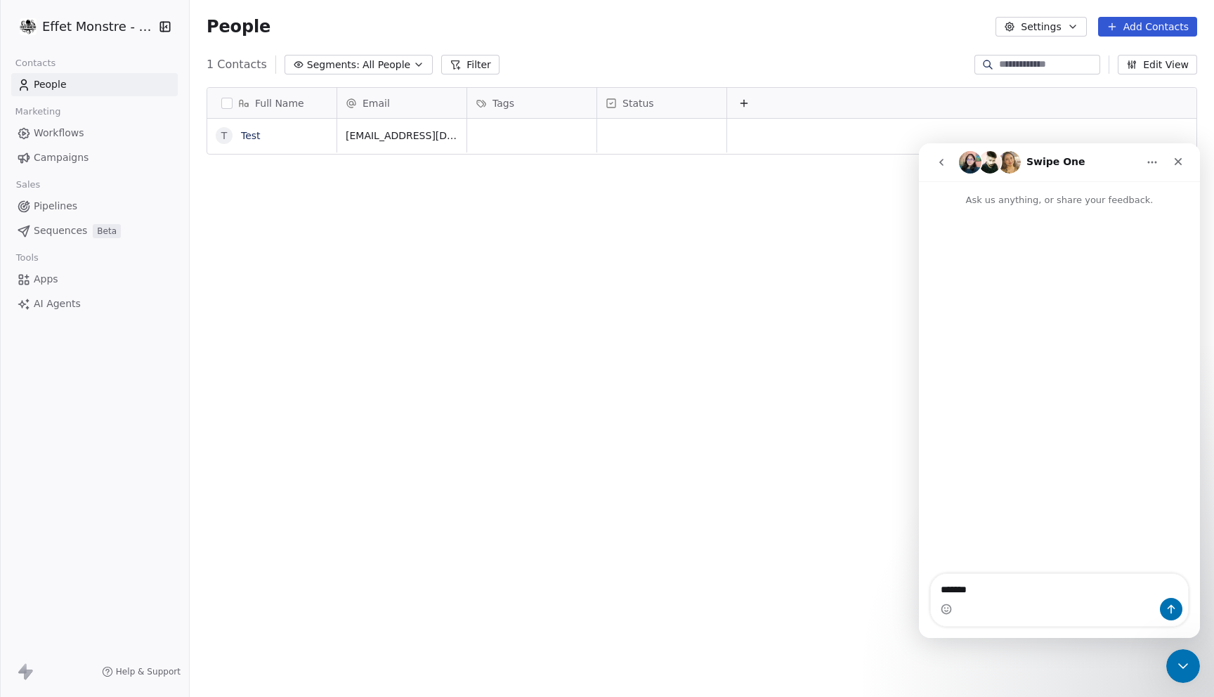
click at [1015, 618] on div "Intercom messenger" at bounding box center [1059, 609] width 257 height 22
click at [1030, 586] on textarea "******" at bounding box center [1059, 586] width 257 height 24
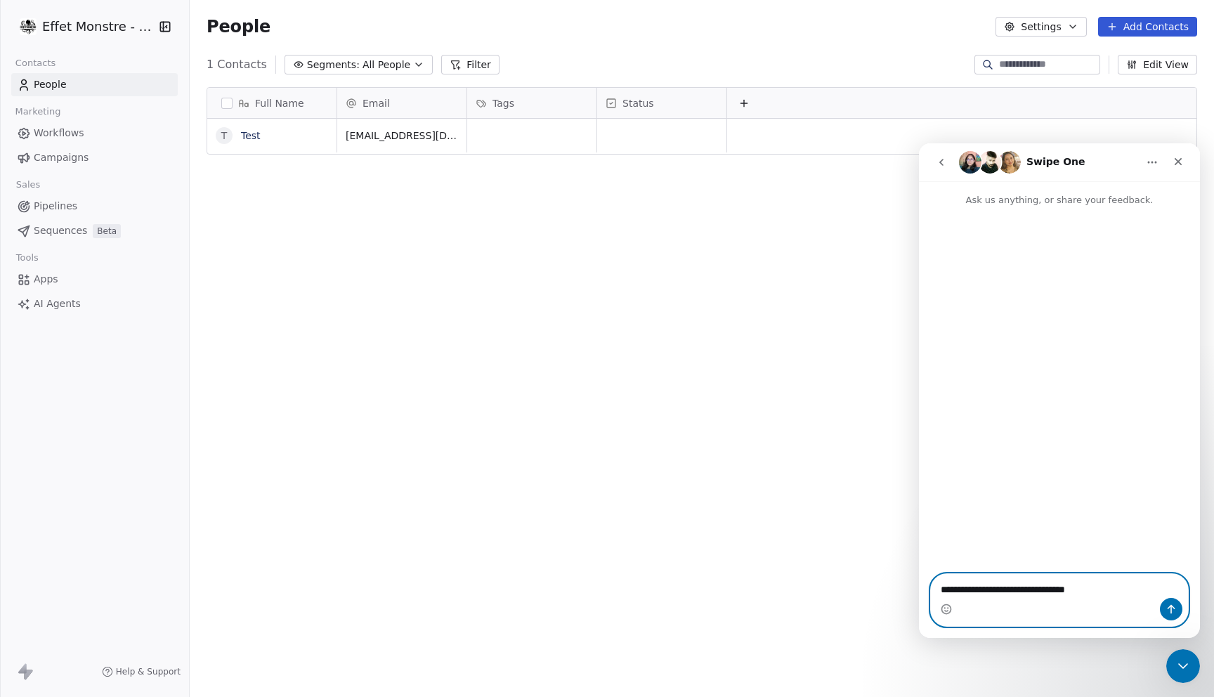
paste textarea "**********"
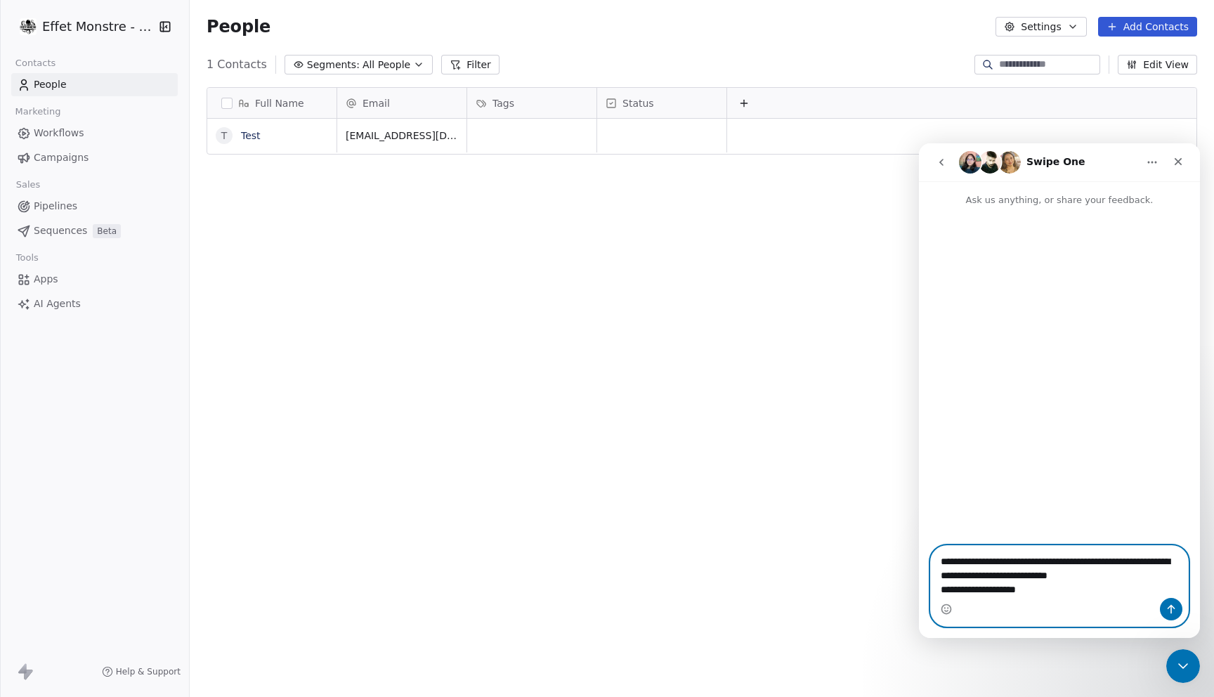
paste textarea "**********"
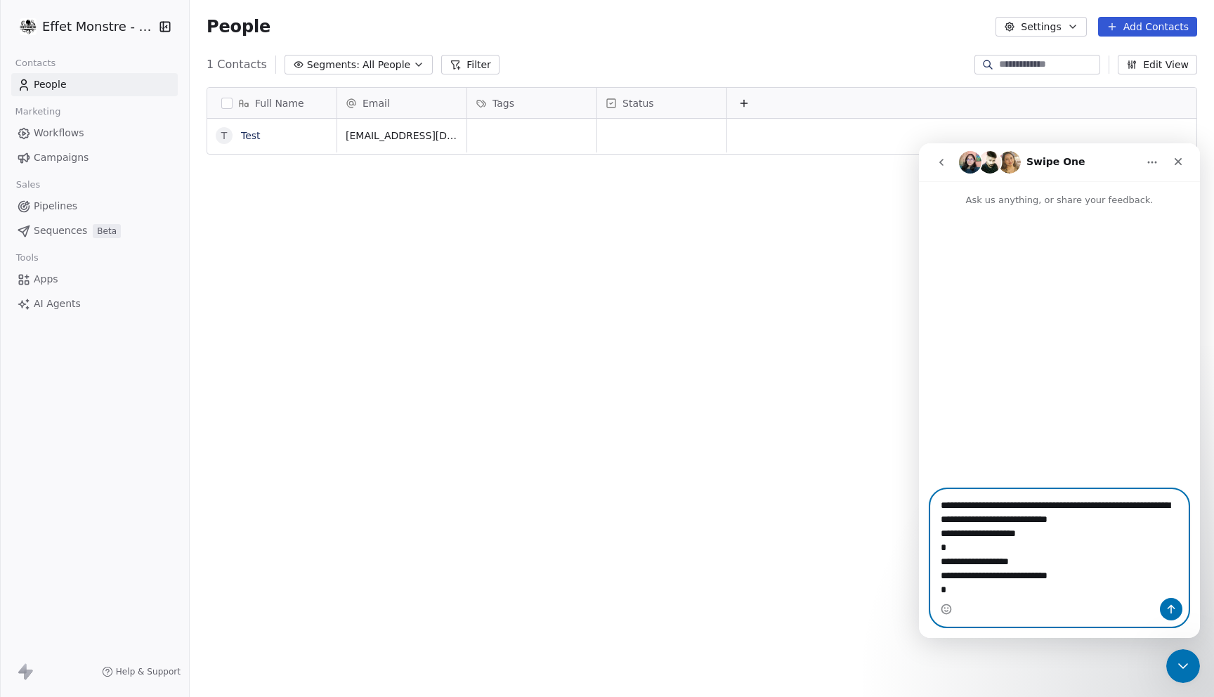
scroll to position [8, 0]
type textarea "**********"
click at [1166, 610] on icon "Send a message…" at bounding box center [1170, 608] width 11 height 11
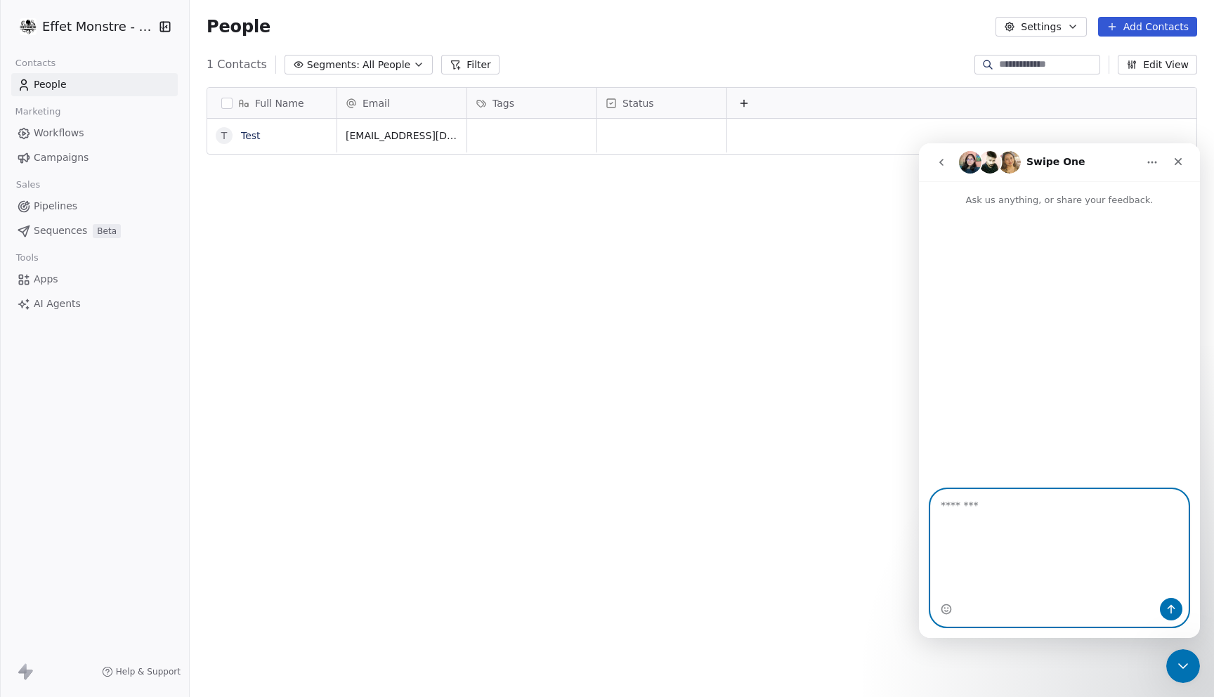
scroll to position [0, 0]
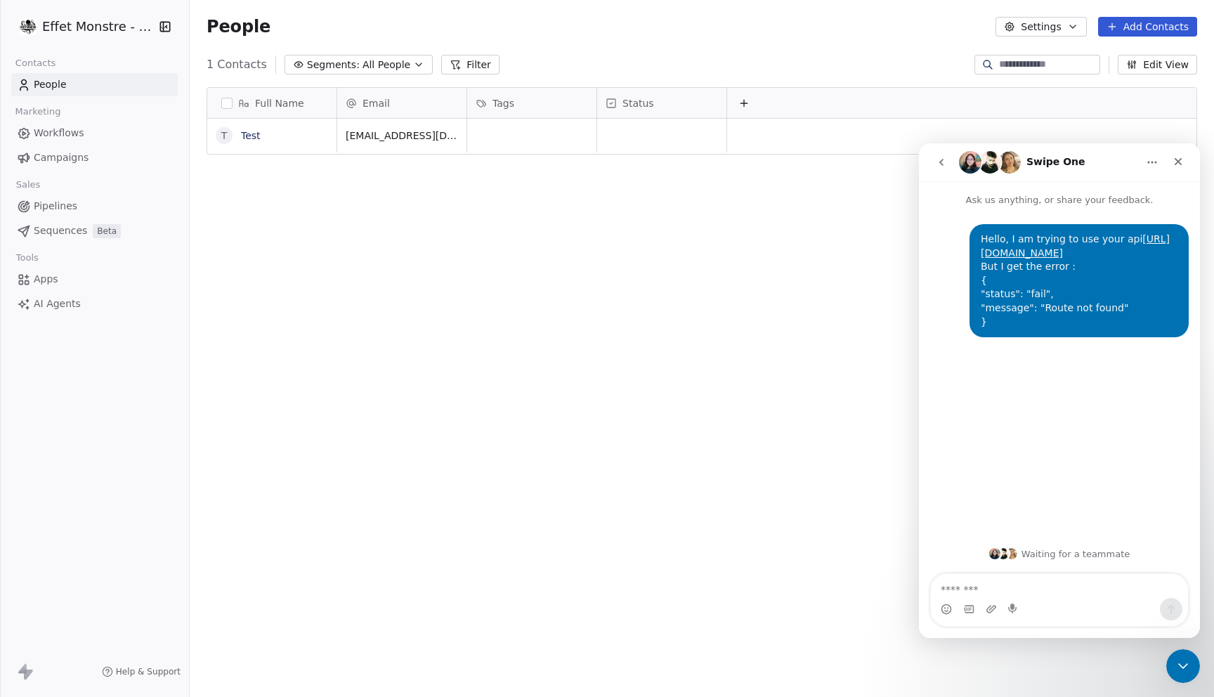
click at [1095, 432] on div "Hello, I am trying to use your api https://docs.swipeone.com/en/articles/104200…" at bounding box center [1059, 371] width 281 height 329
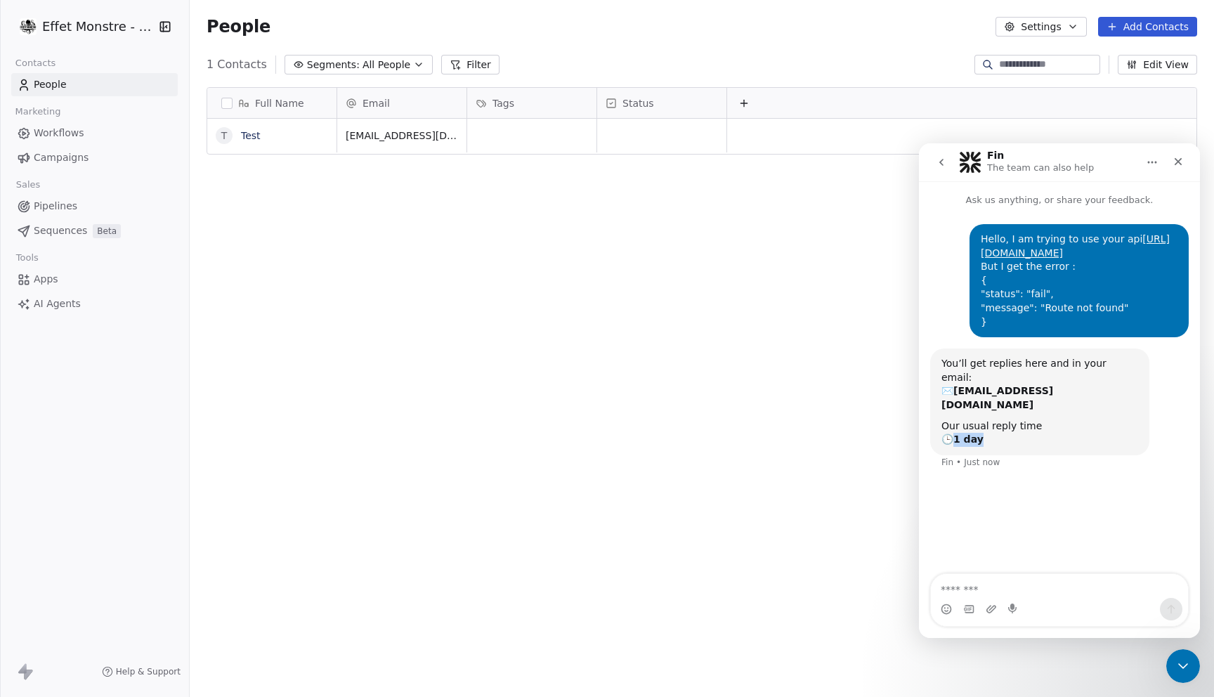
drag, startPoint x: 951, startPoint y: 428, endPoint x: 1011, endPoint y: 466, distance: 70.7
click at [1011, 466] on div "You’ll get replies here and in your email: ✉️ nchartier@effetmonstre.com Our us…" at bounding box center [1059, 417] width 258 height 138
click at [534, 247] on div "Full Name T Test Email Tags Status test@effetmonstre.com To pick up a draggable…" at bounding box center [702, 382] width 1024 height 613
drag, startPoint x: 1037, startPoint y: 481, endPoint x: 926, endPoint y: 353, distance: 169.3
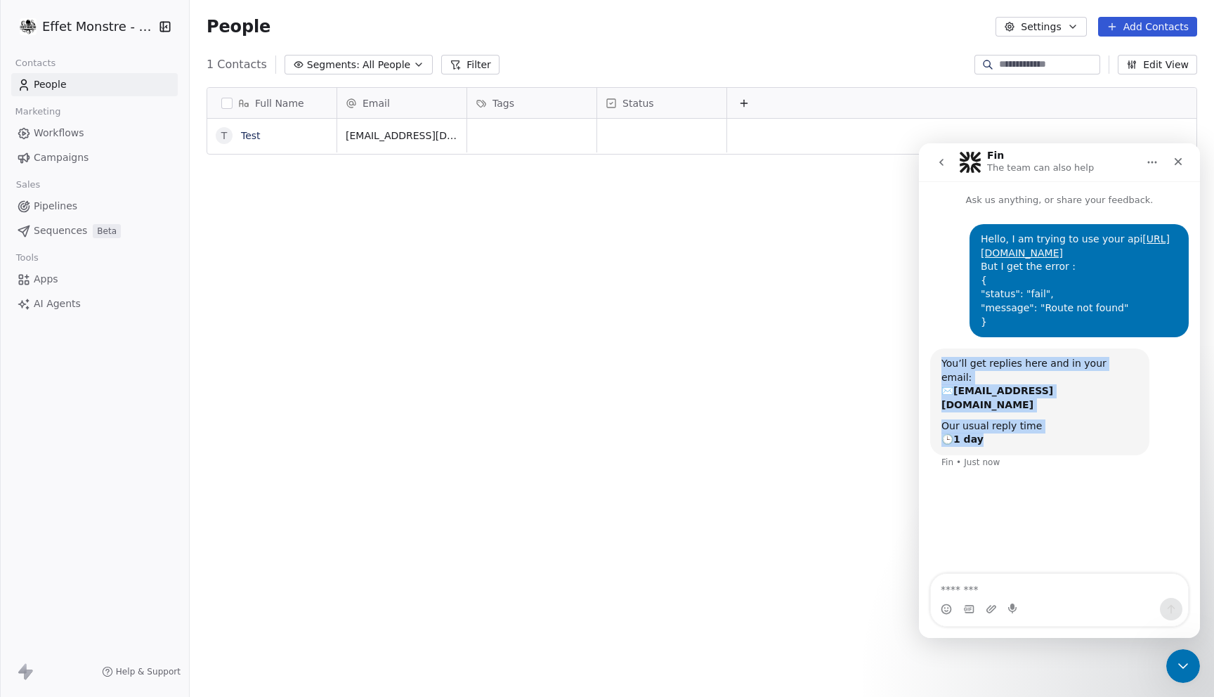
click at [925, 353] on div "Hello, I am trying to use your api https://docs.swipeone.com/en/articles/104200…" at bounding box center [1059, 391] width 281 height 368
click at [926, 353] on div "Hello, I am trying to use your api https://docs.swipeone.com/en/articles/104200…" at bounding box center [1059, 346] width 281 height 279
drag, startPoint x: 938, startPoint y: 372, endPoint x: 993, endPoint y: 436, distance: 84.2
click at [993, 437] on div "You’ll get replies here and in your email: ✉️ nchartier@effetmonstre.com Our us…" at bounding box center [1039, 401] width 219 height 107
click at [993, 436] on div "You’ll get replies here and in your email: ✉️ nchartier@effetmonstre.com Our us…" at bounding box center [1039, 401] width 219 height 107
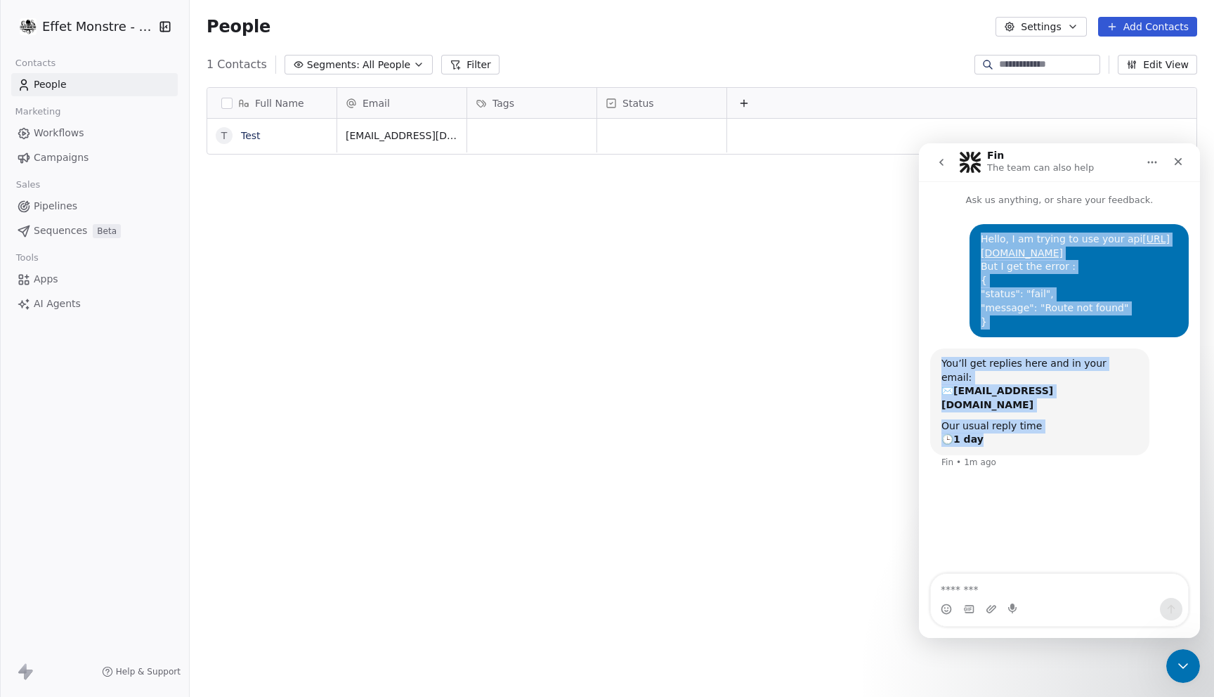
drag, startPoint x: 994, startPoint y: 494, endPoint x: 956, endPoint y: 289, distance: 208.6
click at [956, 289] on div "Hello, I am trying to use your api https://docs.swipeone.com/en/articles/104200…" at bounding box center [1059, 391] width 281 height 368
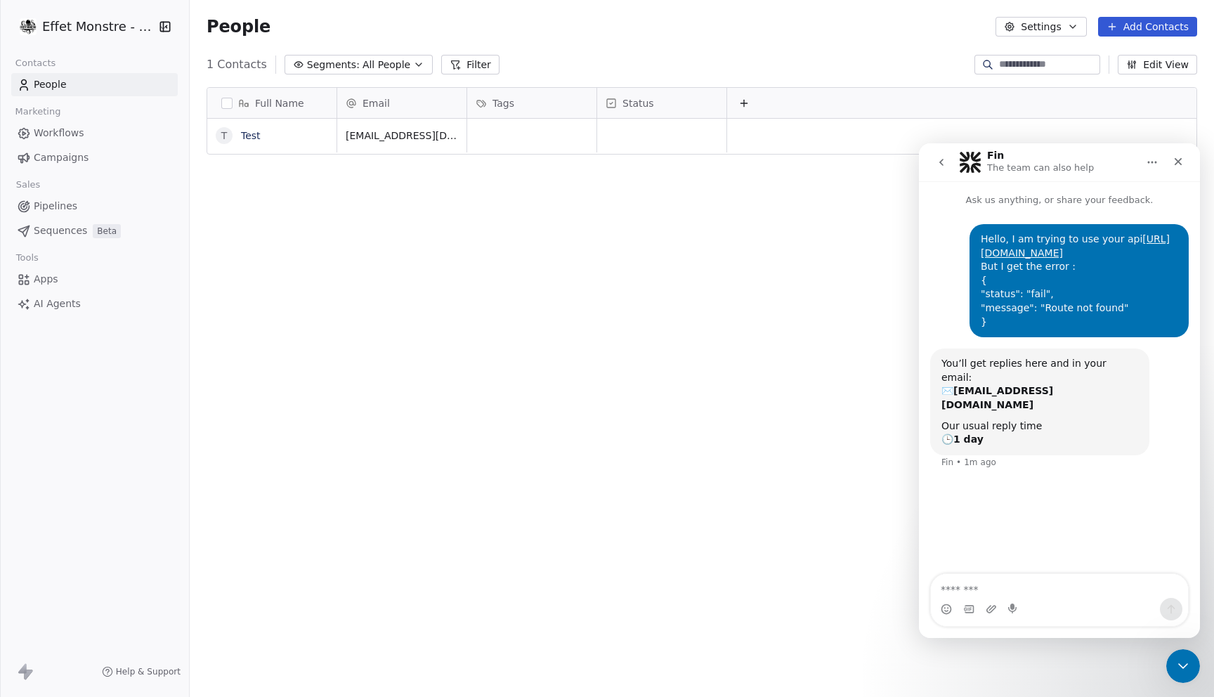
click at [957, 289] on div "Hello, I am trying to use your api https://docs.swipeone.com/en/articles/104200…" at bounding box center [1059, 286] width 258 height 124
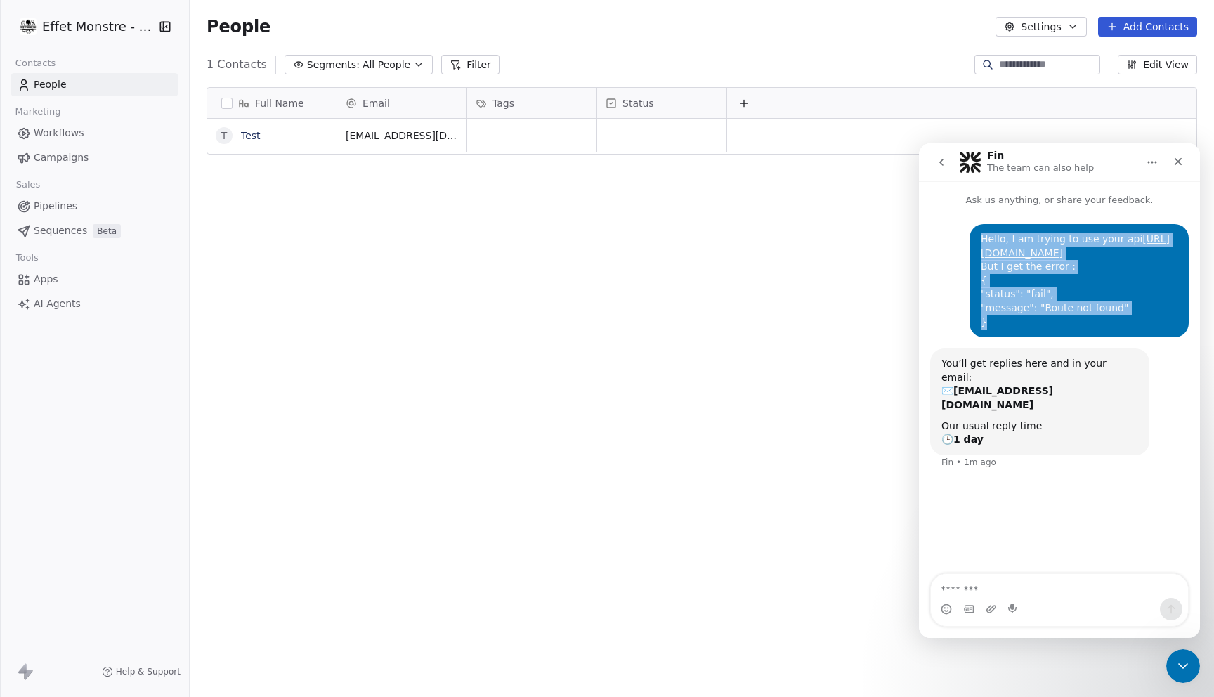
drag, startPoint x: 971, startPoint y: 270, endPoint x: 1012, endPoint y: 339, distance: 80.3
click at [1012, 337] on div "Hello, I am trying to use your api https://docs.swipeone.com/en/articles/104200…" at bounding box center [1078, 280] width 219 height 113
click at [1012, 329] on div "Hello, I am trying to use your api https://docs.swipeone.com/en/articles/104200…" at bounding box center [1078, 280] width 197 height 96
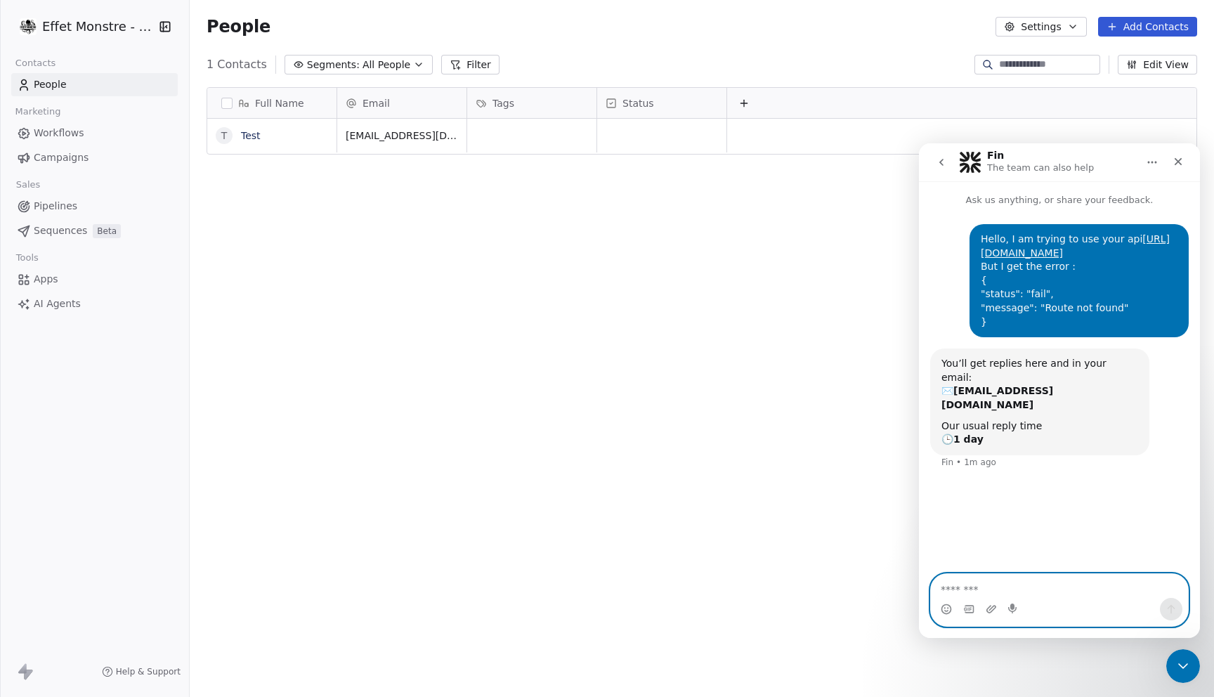
click at [957, 587] on textarea "Message…" at bounding box center [1059, 586] width 257 height 24
type textarea "*"
type textarea "**********"
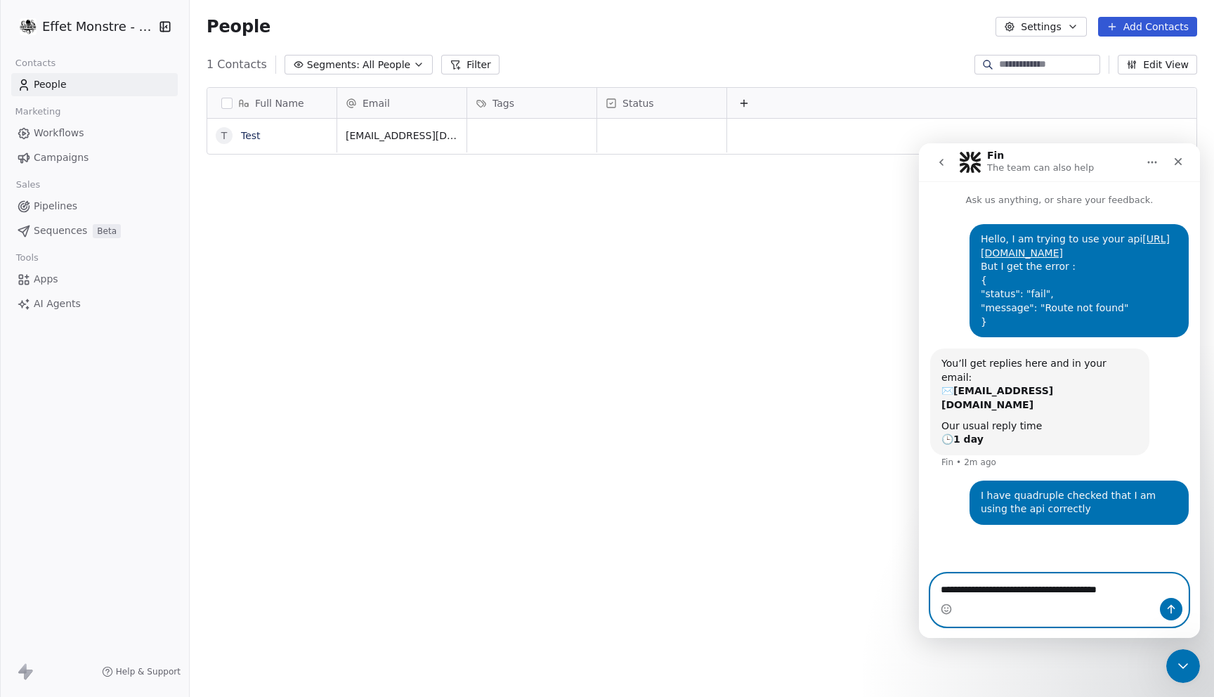
type textarea "**********"
click at [1177, 605] on button "Send a message…" at bounding box center [1171, 609] width 22 height 22
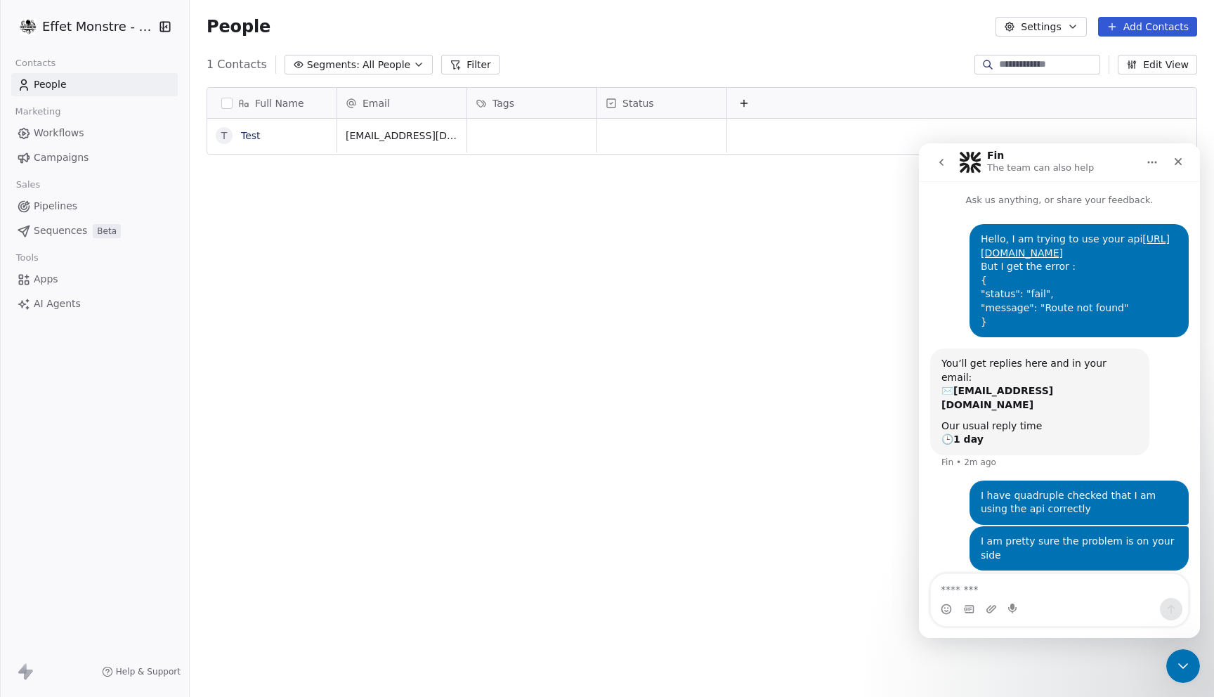
click at [841, 480] on div "Full Name T Test Email Tags Status test@effetmonstre.com To pick up a draggable…" at bounding box center [702, 382] width 1024 height 613
